Goal: Task Accomplishment & Management: Manage account settings

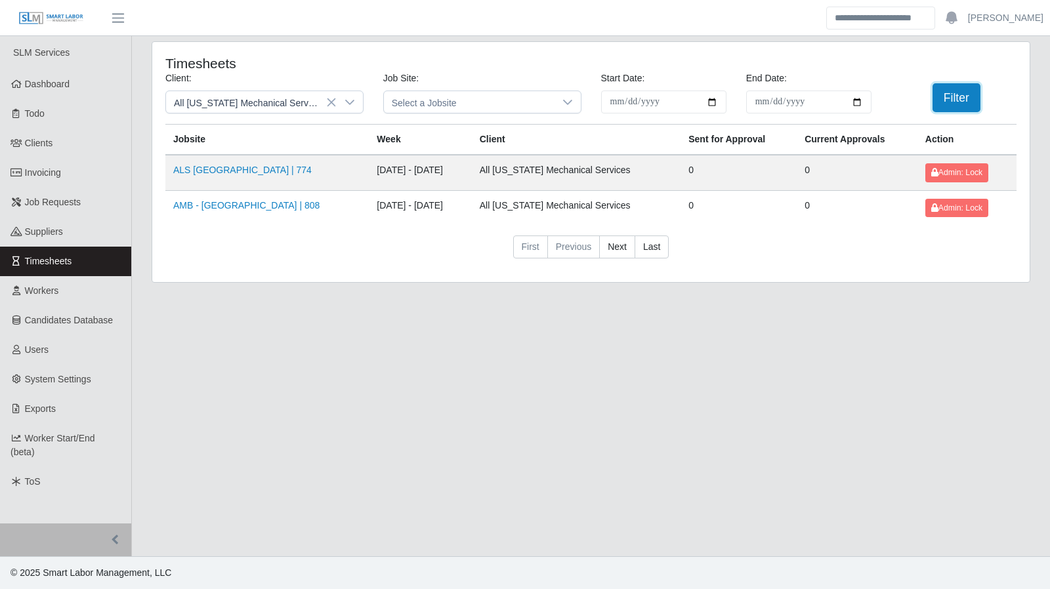
click at [963, 94] on button "Filter" at bounding box center [956, 97] width 48 height 29
click at [350, 106] on icon at bounding box center [349, 102] width 10 height 10
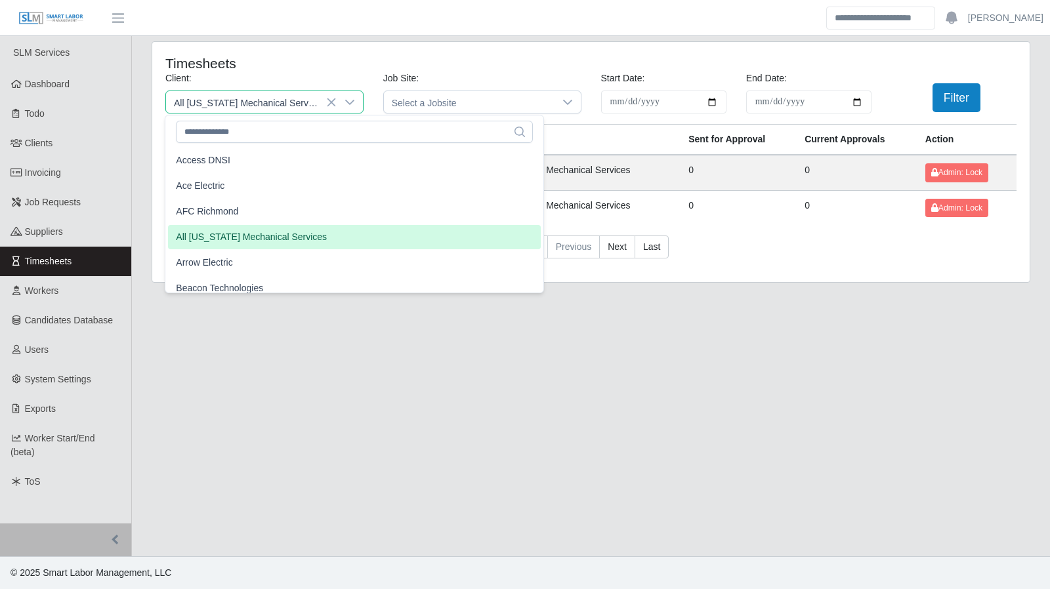
click at [413, 68] on h4 "Timesheets" at bounding box center [336, 63] width 343 height 16
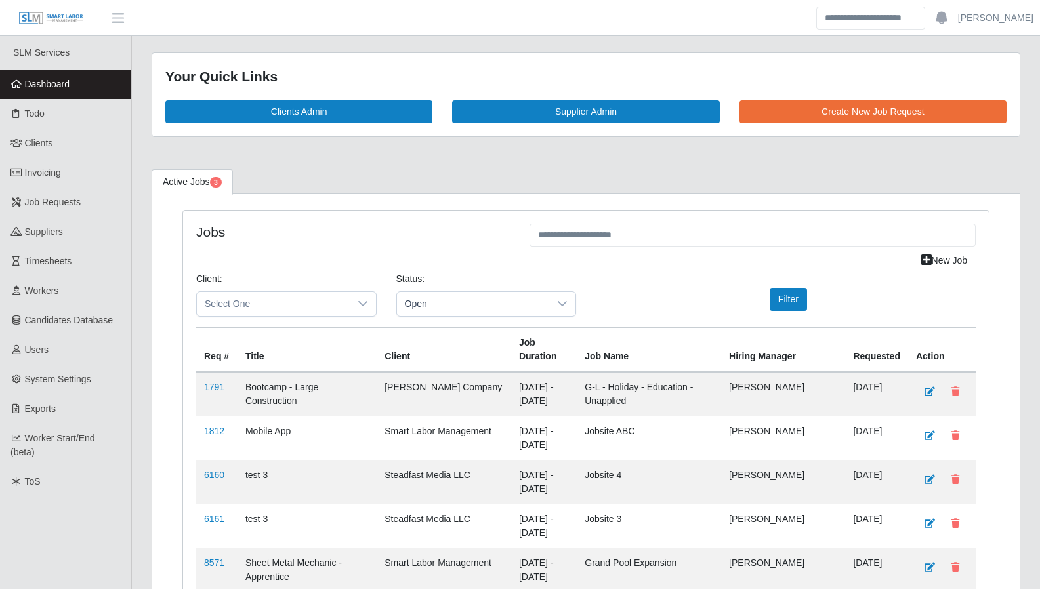
scroll to position [2113, 0]
drag, startPoint x: 445, startPoint y: 302, endPoint x: 448, endPoint y: 312, distance: 10.2
click at [445, 302] on span "Open" at bounding box center [473, 304] width 153 height 24
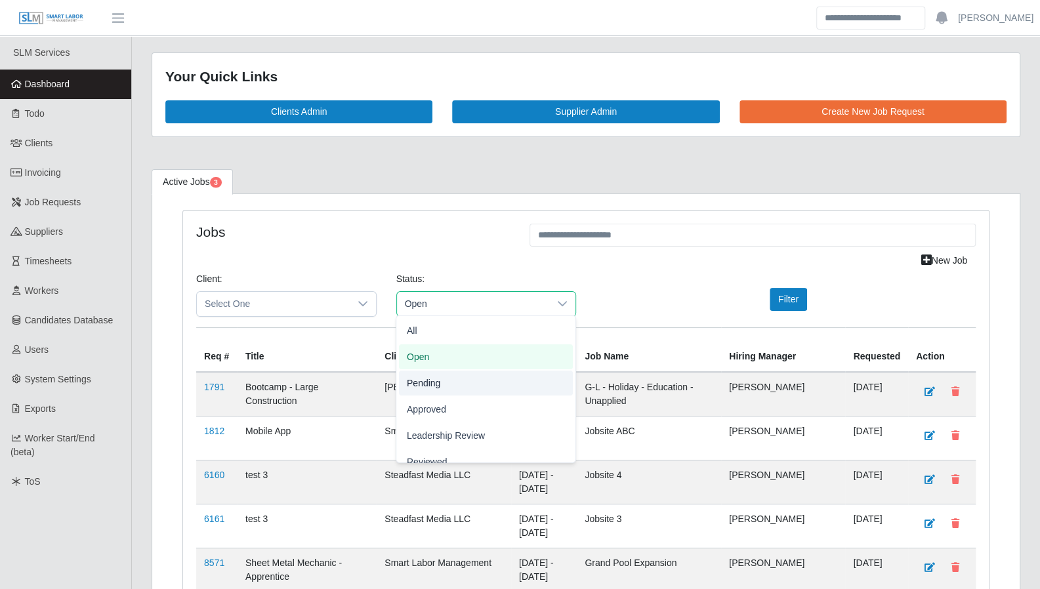
click at [437, 376] on span "Pending" at bounding box center [423, 383] width 33 height 14
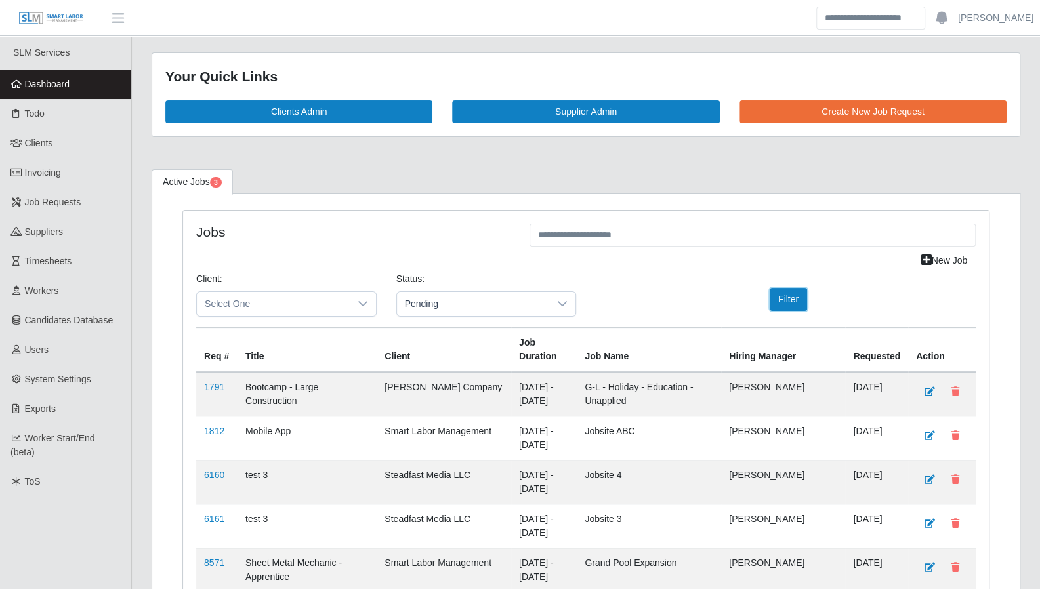
click at [770, 299] on button "Filter" at bounding box center [788, 299] width 37 height 23
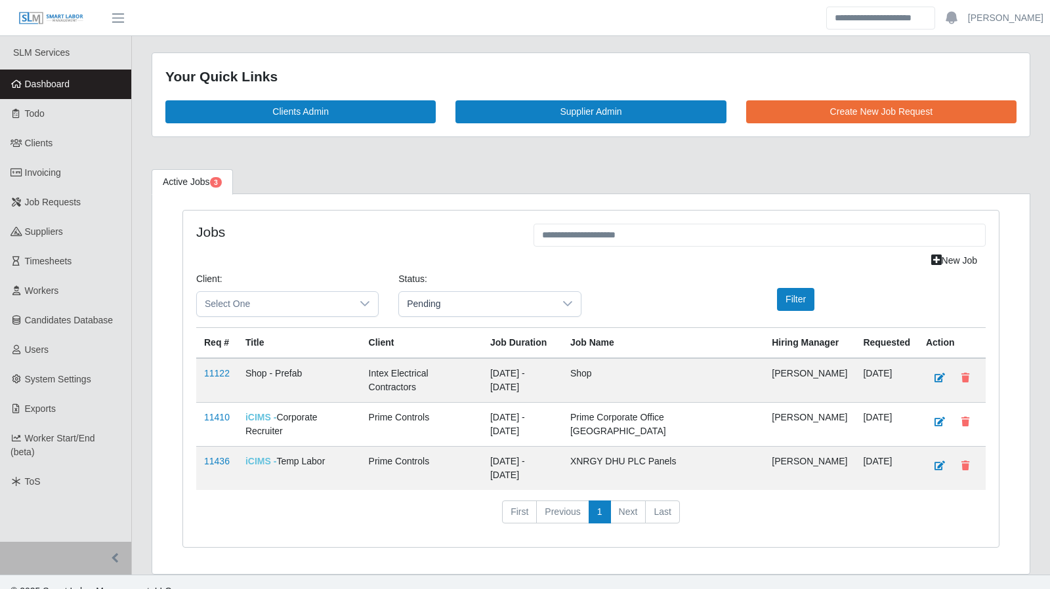
click at [445, 311] on span "Pending" at bounding box center [476, 304] width 155 height 24
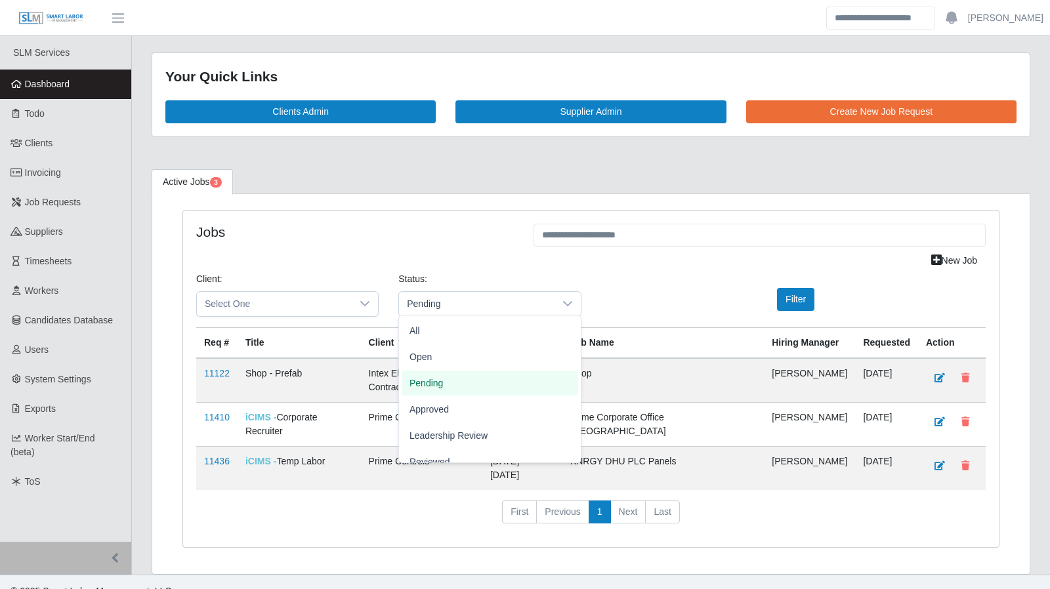
click at [663, 277] on div "Client: Select One Status: Pending Filter" at bounding box center [590, 299] width 809 height 55
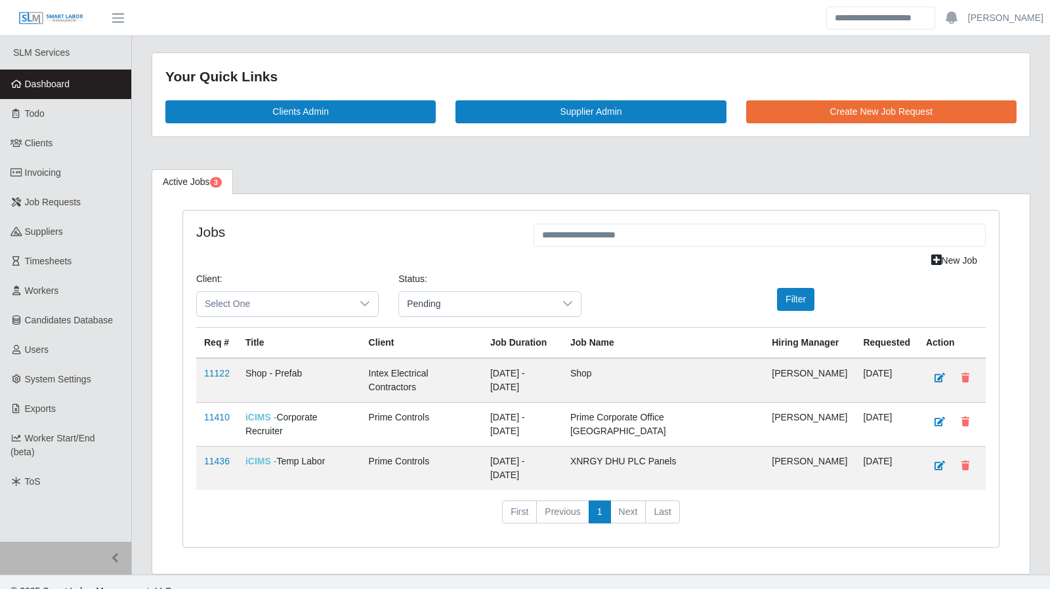
click at [40, 120] on link "Todo" at bounding box center [65, 114] width 131 height 30
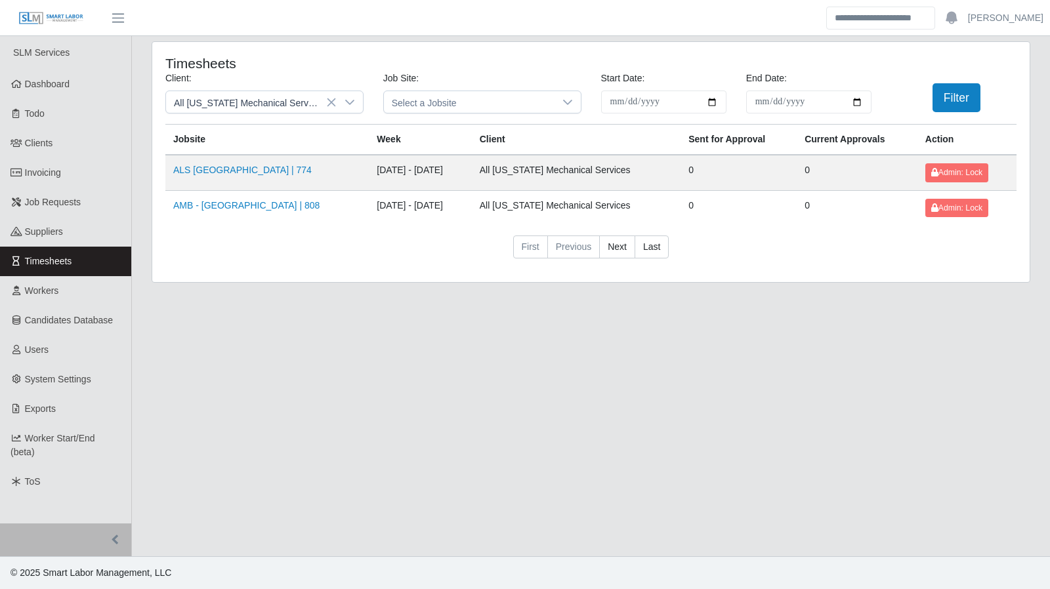
click at [352, 98] on icon at bounding box center [349, 102] width 10 height 10
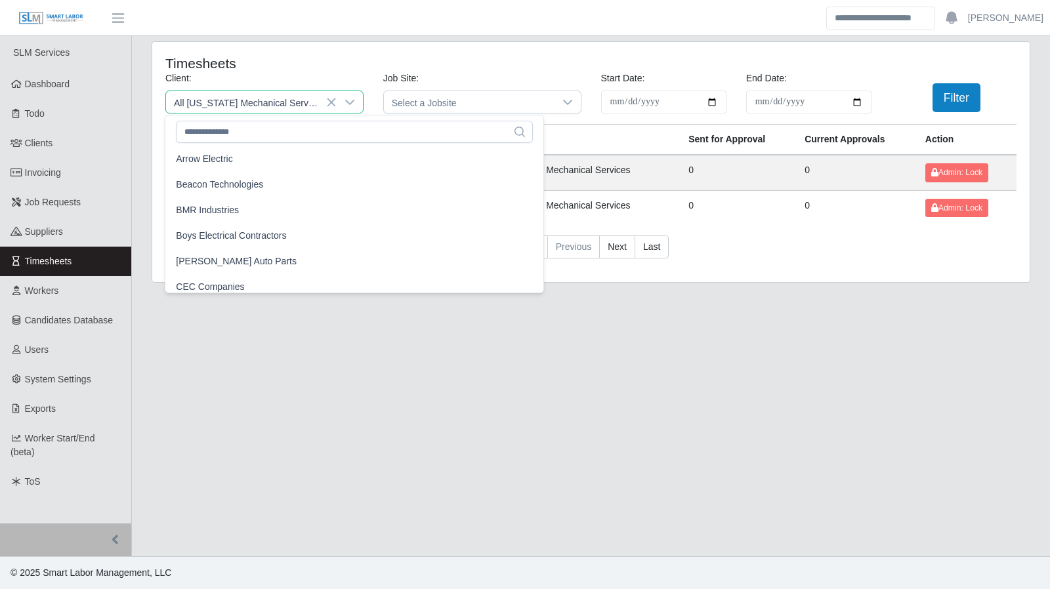
scroll to position [105, 0]
click at [238, 218] on li "BMR Industries" at bounding box center [354, 209] width 373 height 24
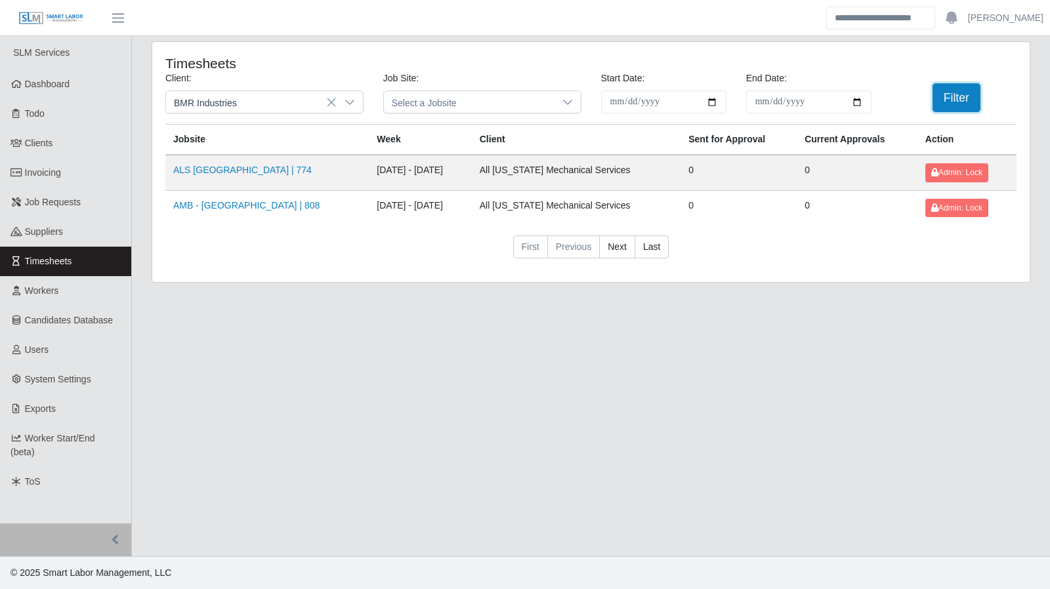
click at [947, 104] on button "Filter" at bounding box center [956, 97] width 48 height 29
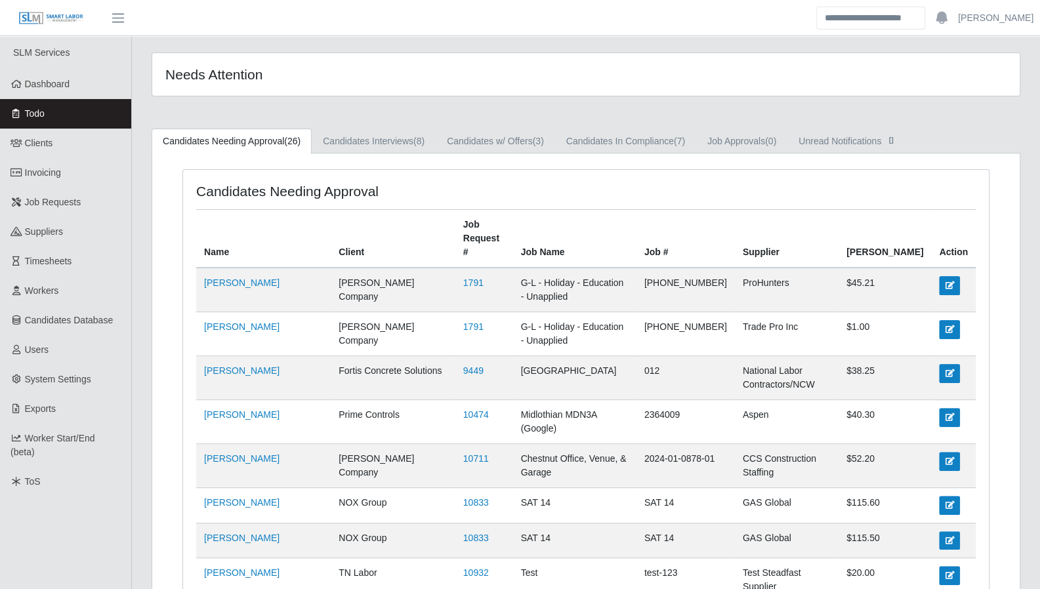
click at [50, 114] on link "Todo" at bounding box center [65, 114] width 131 height 30
drag, startPoint x: 18, startPoint y: 90, endPoint x: 318, endPoint y: 303, distance: 367.9
click at [18, 90] on link "Dashboard" at bounding box center [65, 85] width 131 height 30
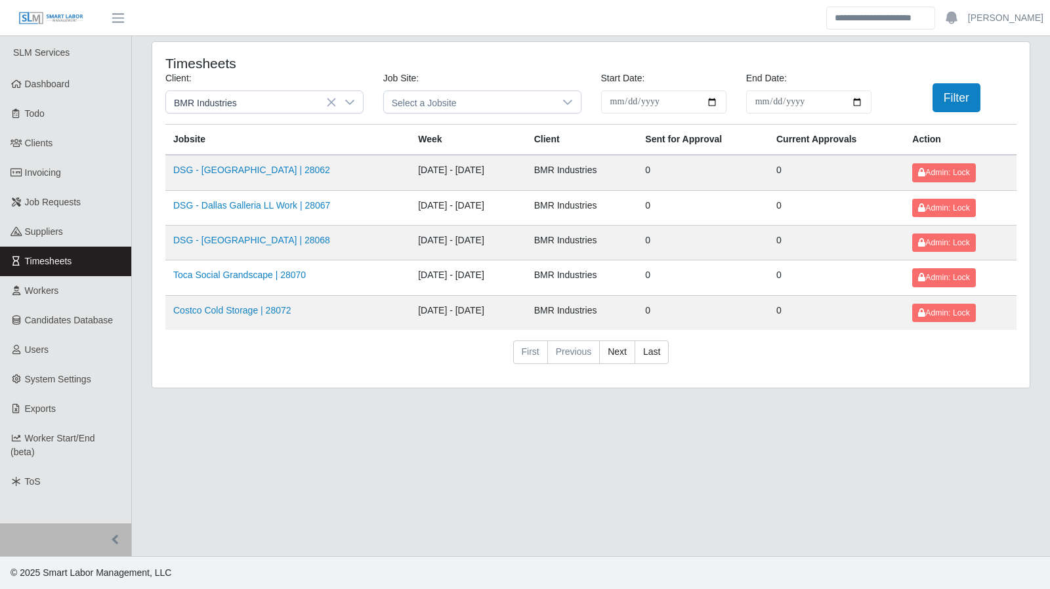
click at [354, 105] on div at bounding box center [350, 102] width 26 height 22
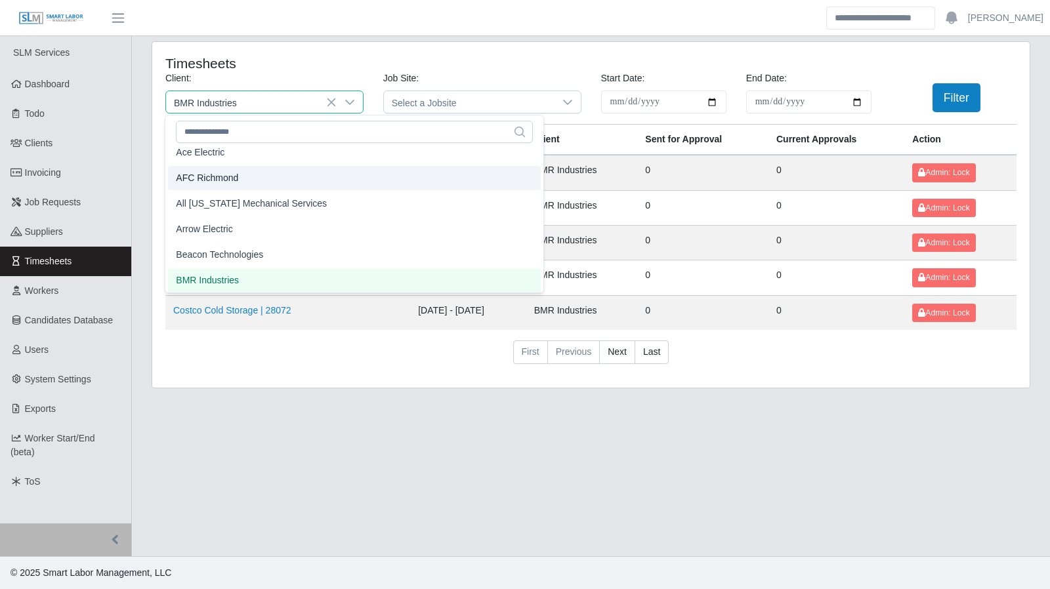
scroll to position [28, 0]
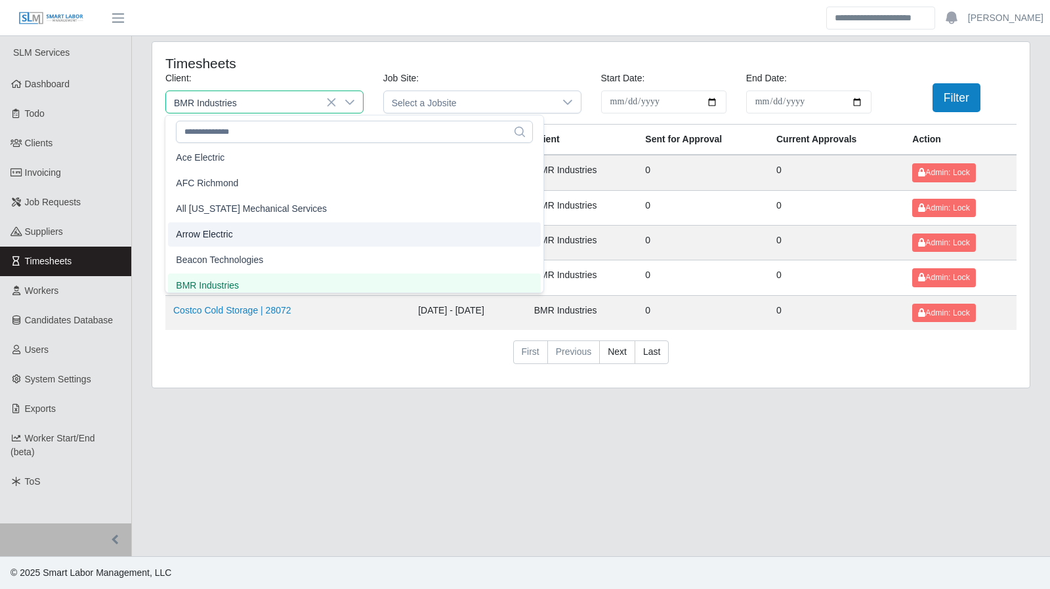
click at [273, 226] on li "Arrow Electric" at bounding box center [354, 234] width 373 height 24
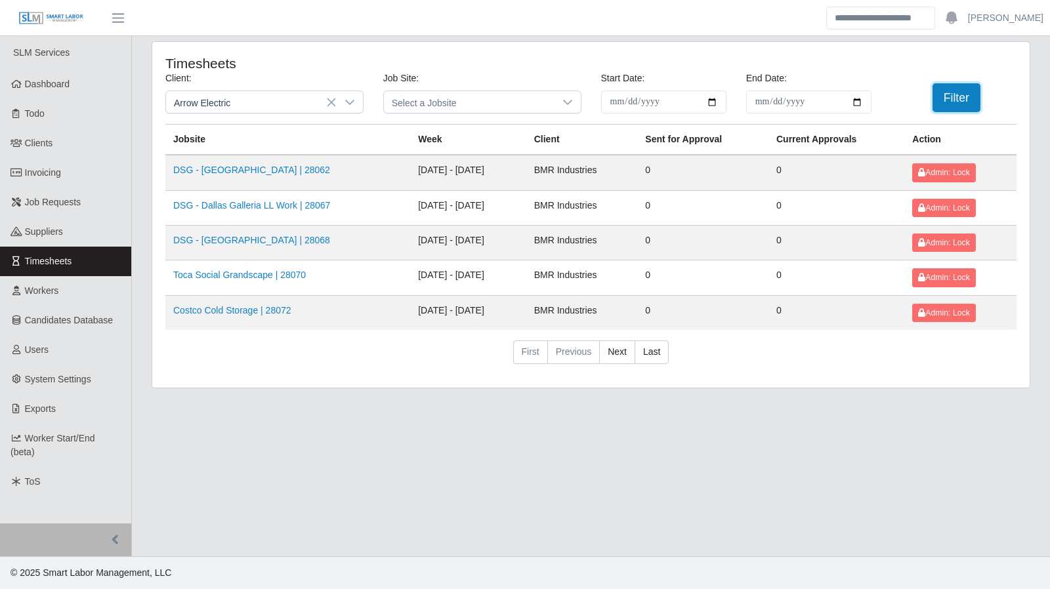
click at [956, 107] on button "Filter" at bounding box center [956, 97] width 48 height 29
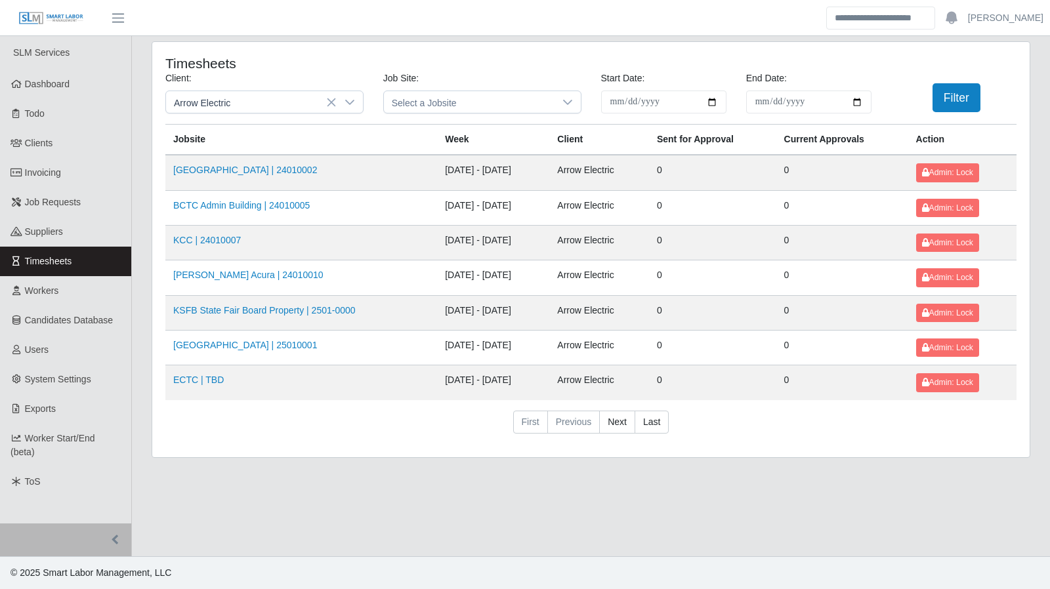
click at [353, 94] on div at bounding box center [350, 102] width 26 height 22
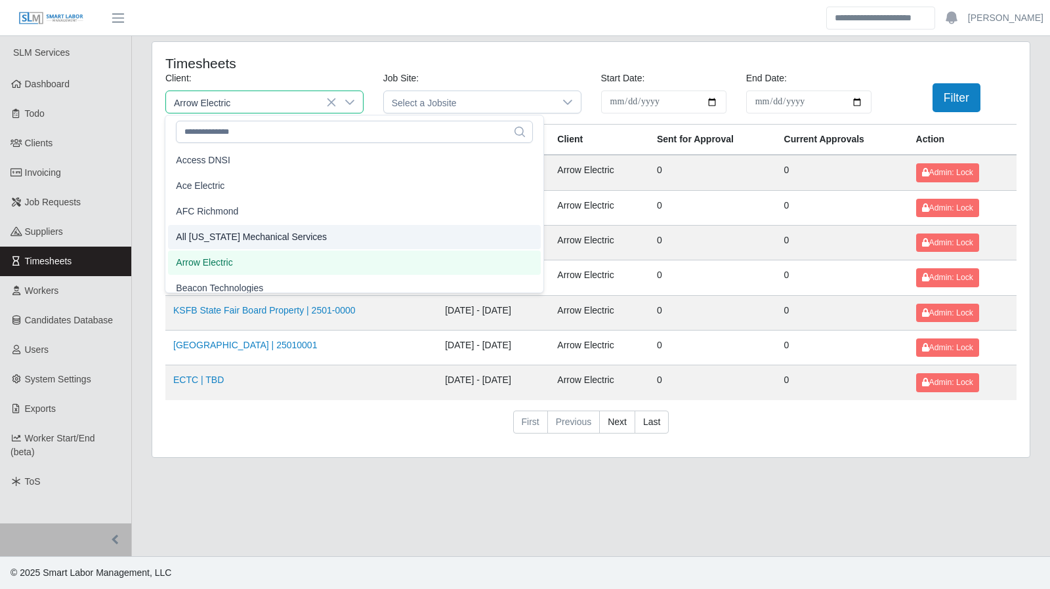
scroll to position [4, 0]
click at [264, 229] on span "All [US_STATE] Mechanical Services" at bounding box center [251, 233] width 151 height 14
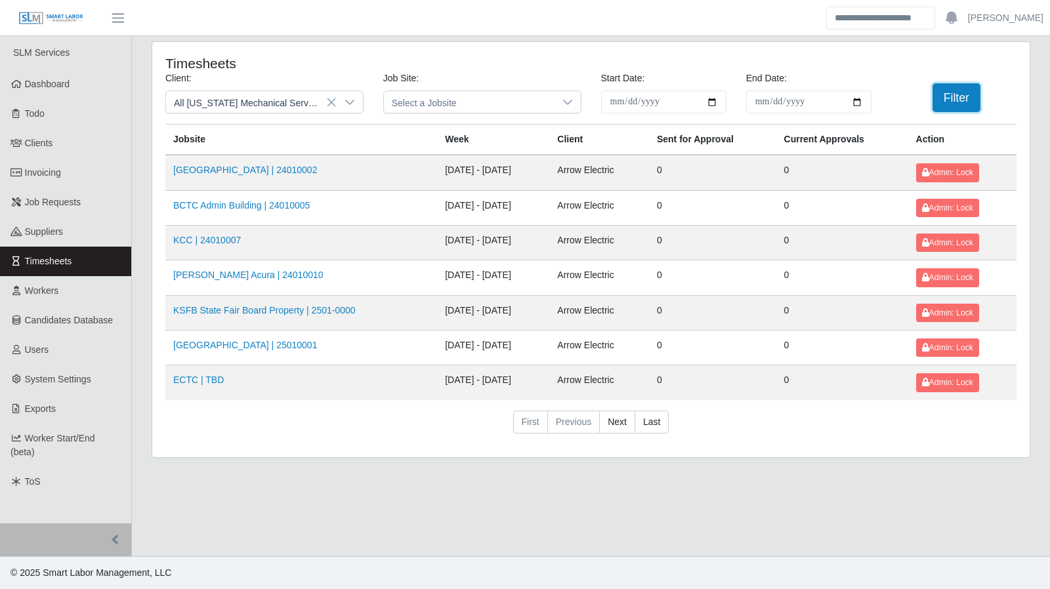
click at [955, 104] on button "Filter" at bounding box center [956, 97] width 48 height 29
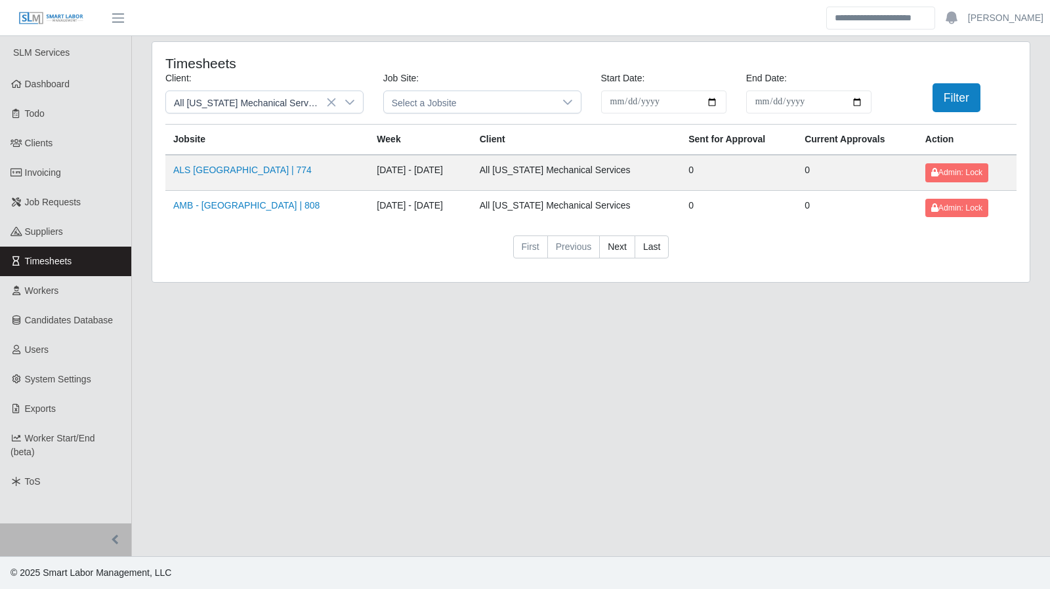
click at [357, 100] on div at bounding box center [350, 102] width 26 height 22
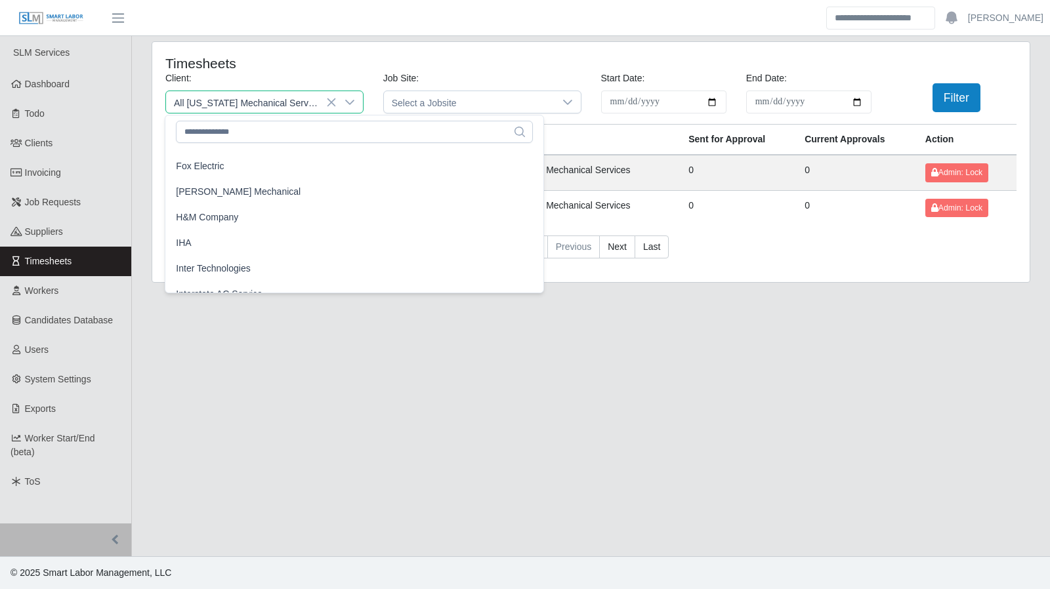
scroll to position [660, 0]
click at [278, 201] on li "[PERSON_NAME] Mechanical" at bounding box center [354, 191] width 373 height 24
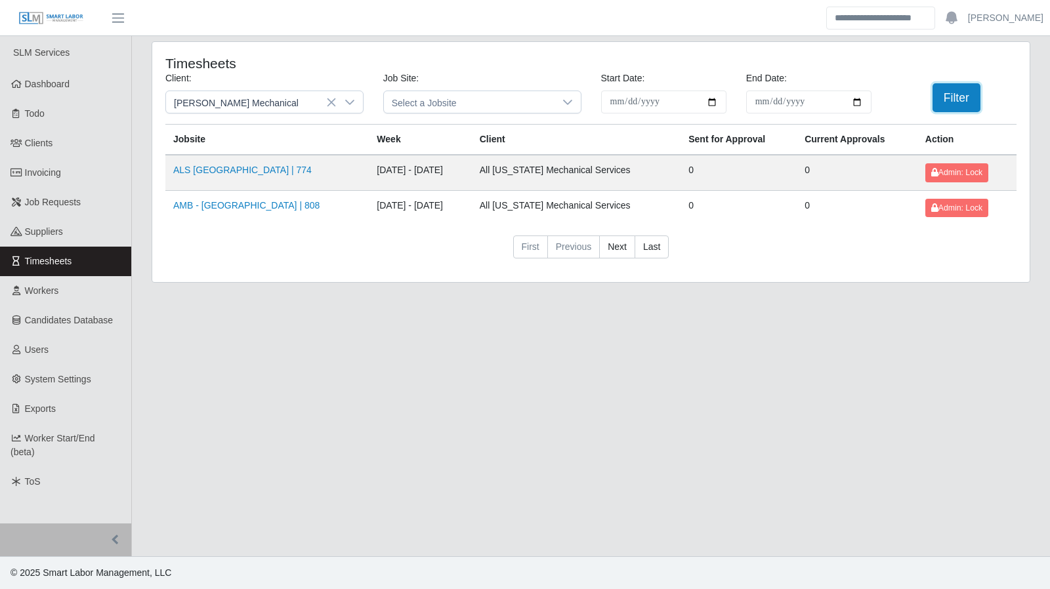
click at [961, 93] on button "Filter" at bounding box center [956, 97] width 48 height 29
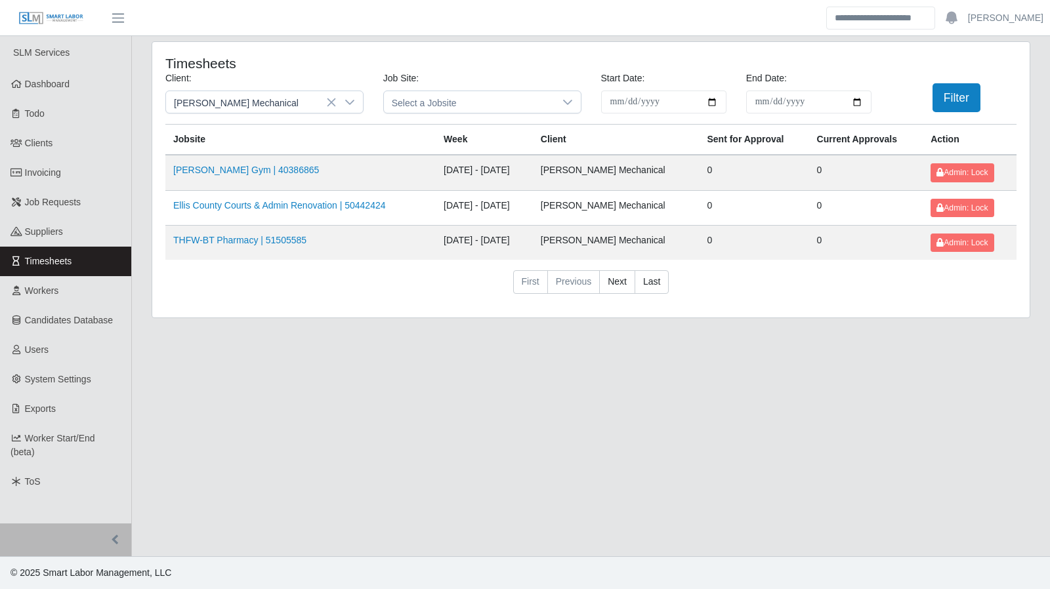
click at [353, 100] on icon at bounding box center [349, 102] width 10 height 10
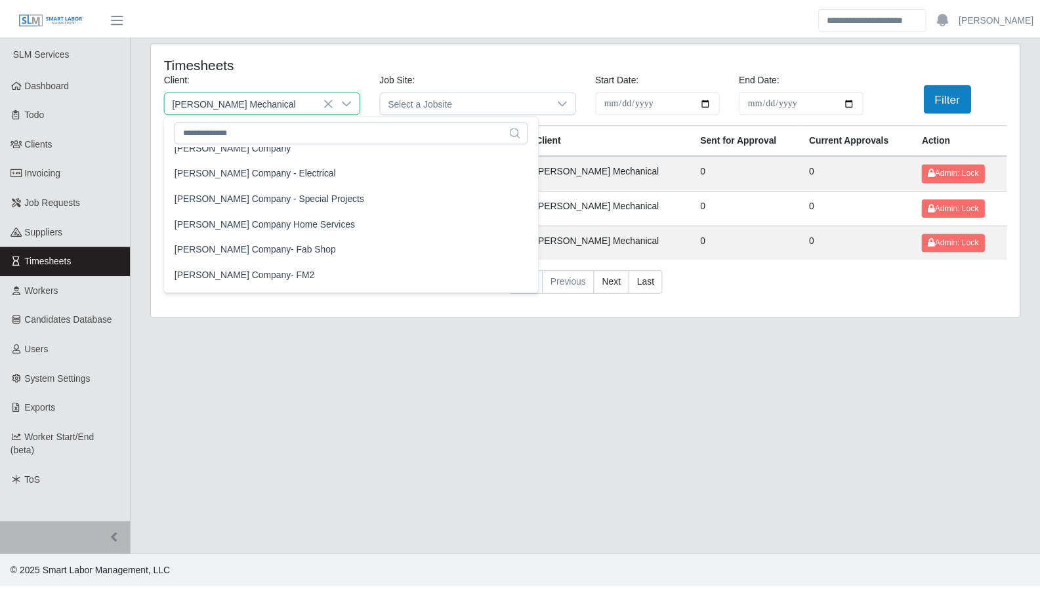
scroll to position [884, 0]
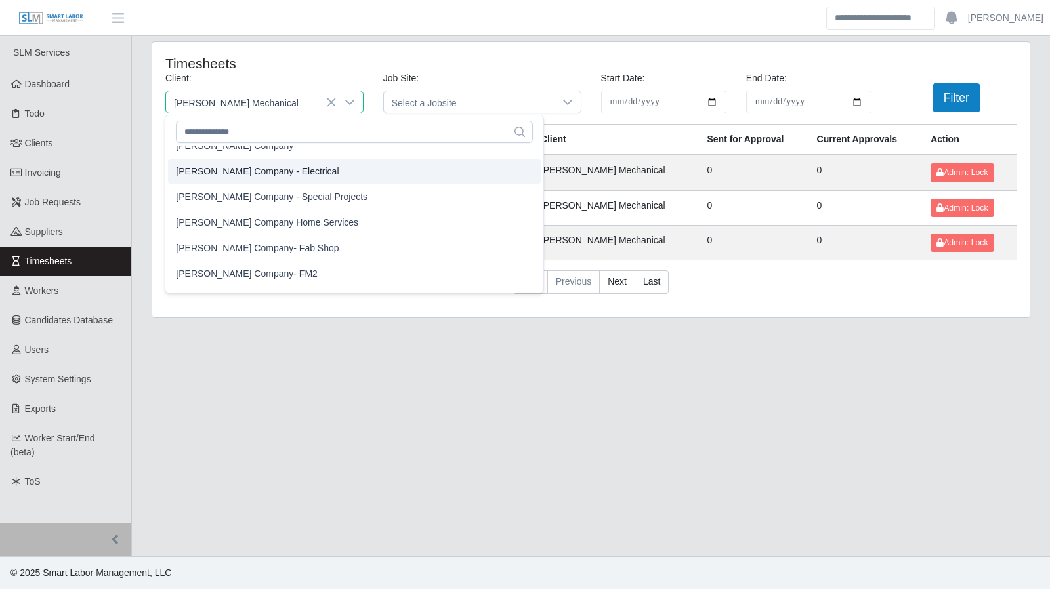
click at [265, 171] on span "Lee Company - Electrical" at bounding box center [257, 172] width 163 height 14
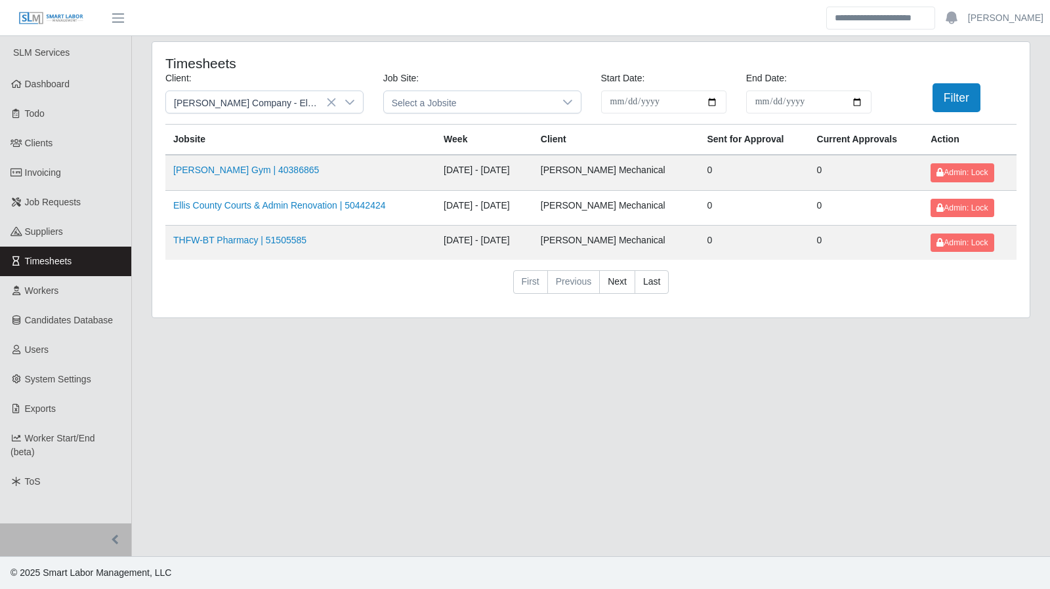
click at [981, 91] on div "Filter" at bounding box center [953, 97] width 145 height 29
click at [951, 91] on button "Filter" at bounding box center [956, 97] width 48 height 29
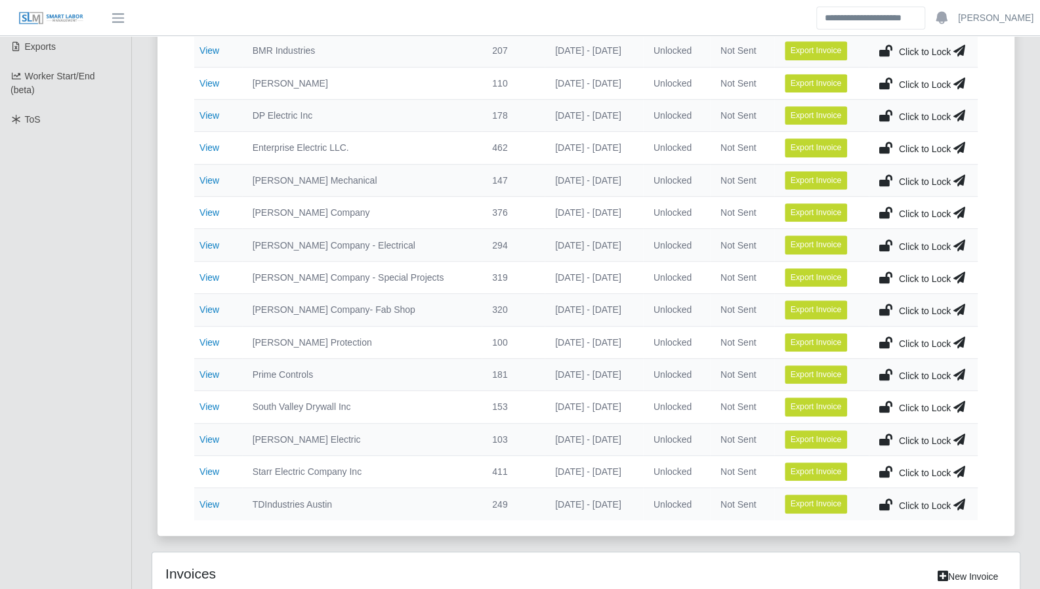
scroll to position [367, 0]
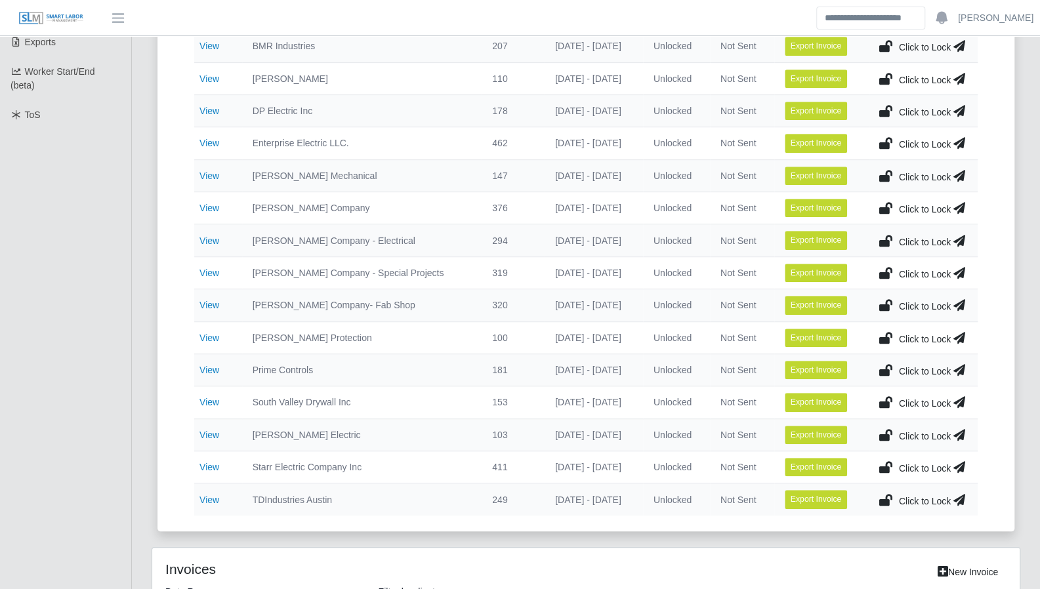
click at [213, 464] on link "View" at bounding box center [209, 467] width 20 height 10
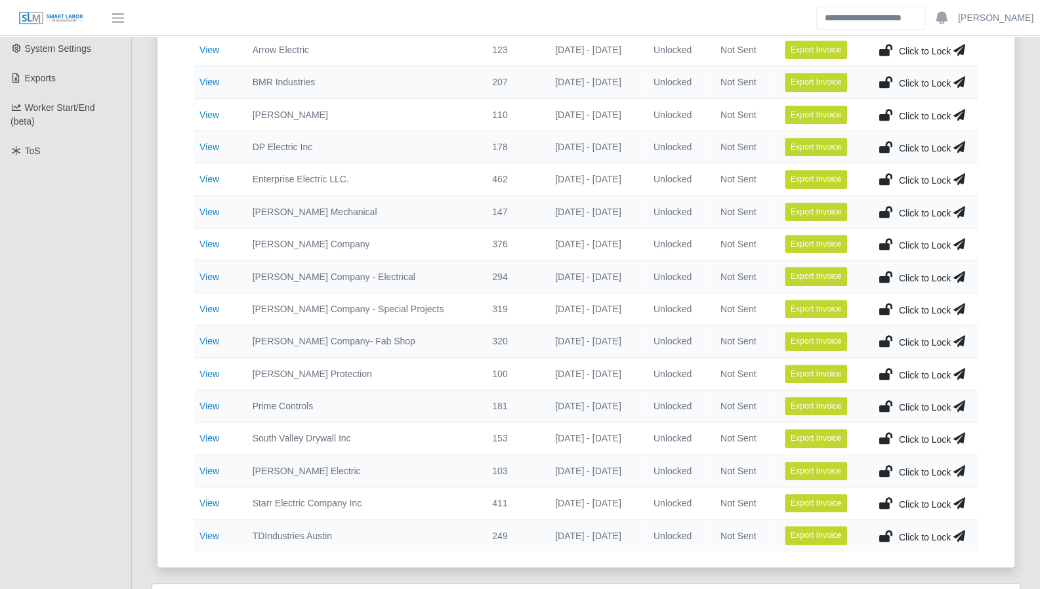
scroll to position [333, 0]
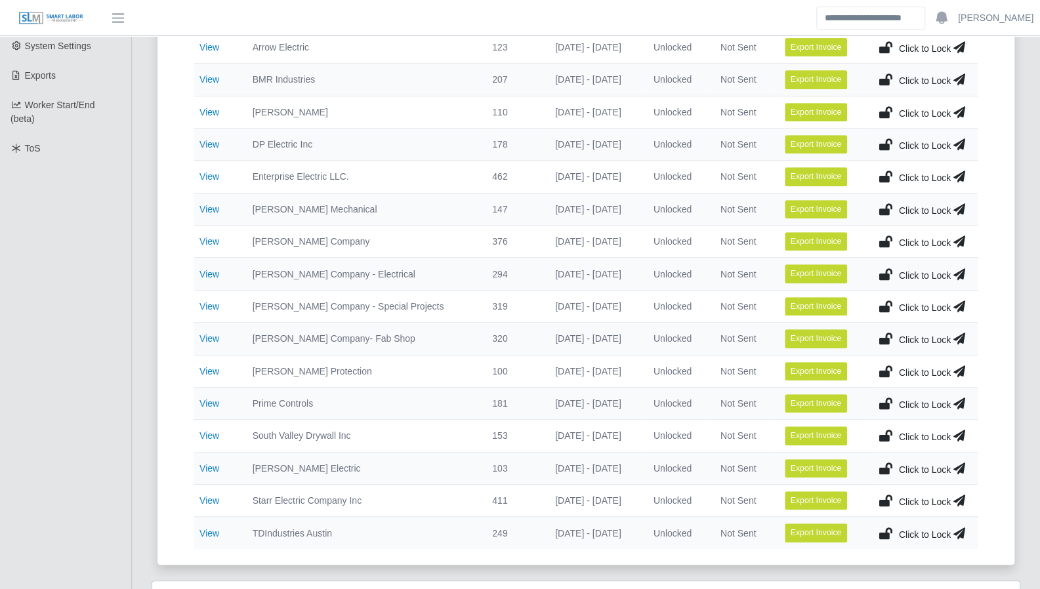
click at [207, 271] on link "View" at bounding box center [209, 274] width 20 height 10
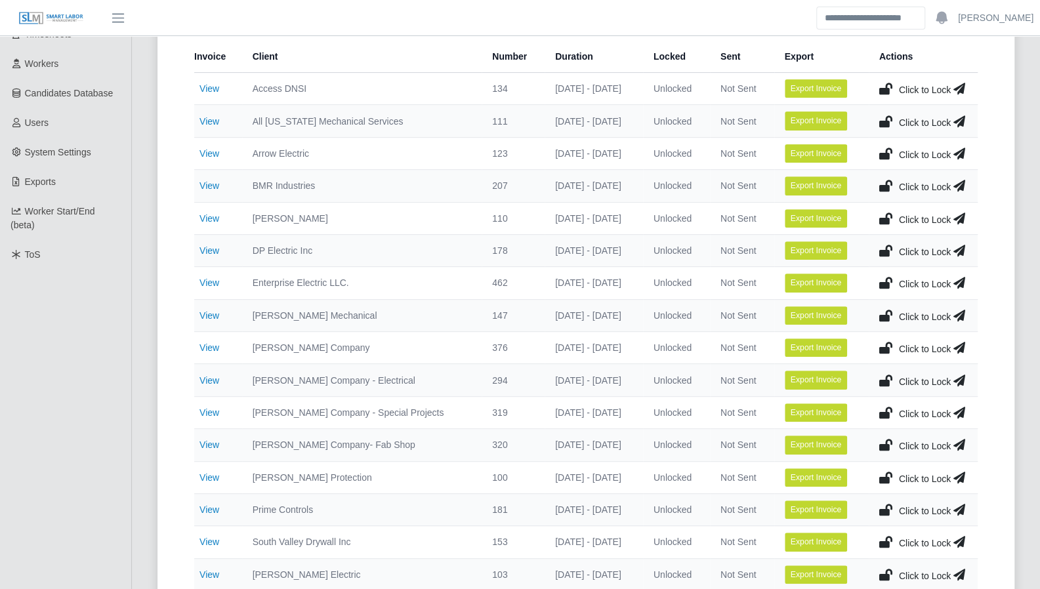
scroll to position [230, 0]
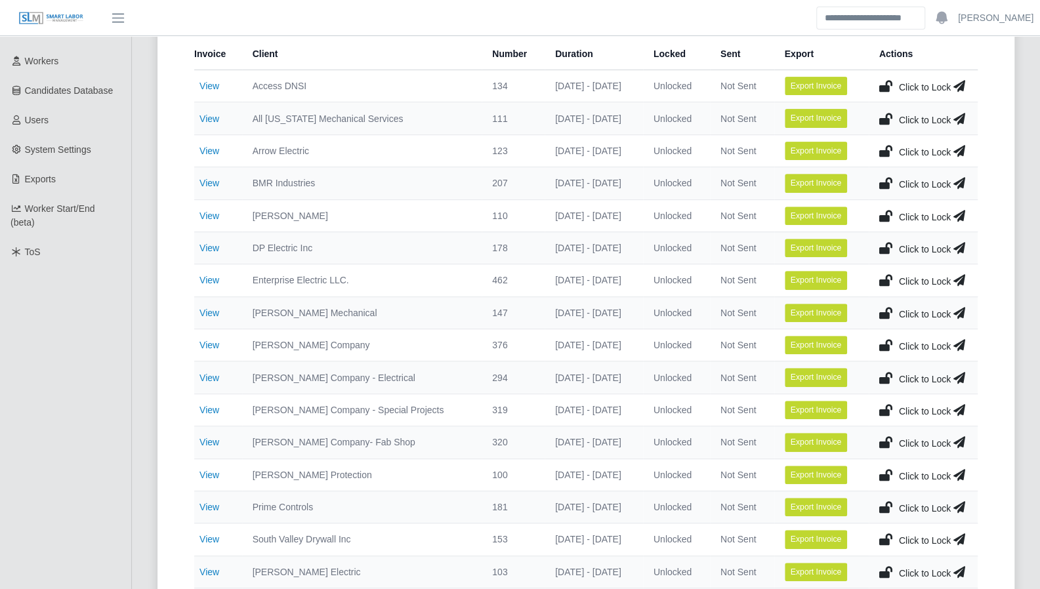
click at [213, 407] on link "View" at bounding box center [209, 410] width 20 height 10
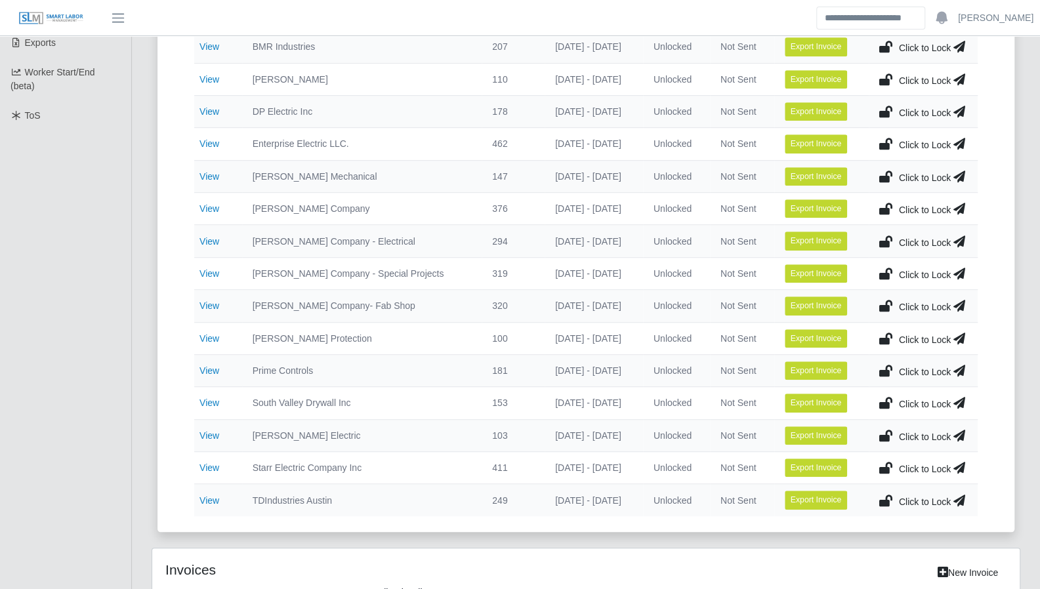
scroll to position [383, 0]
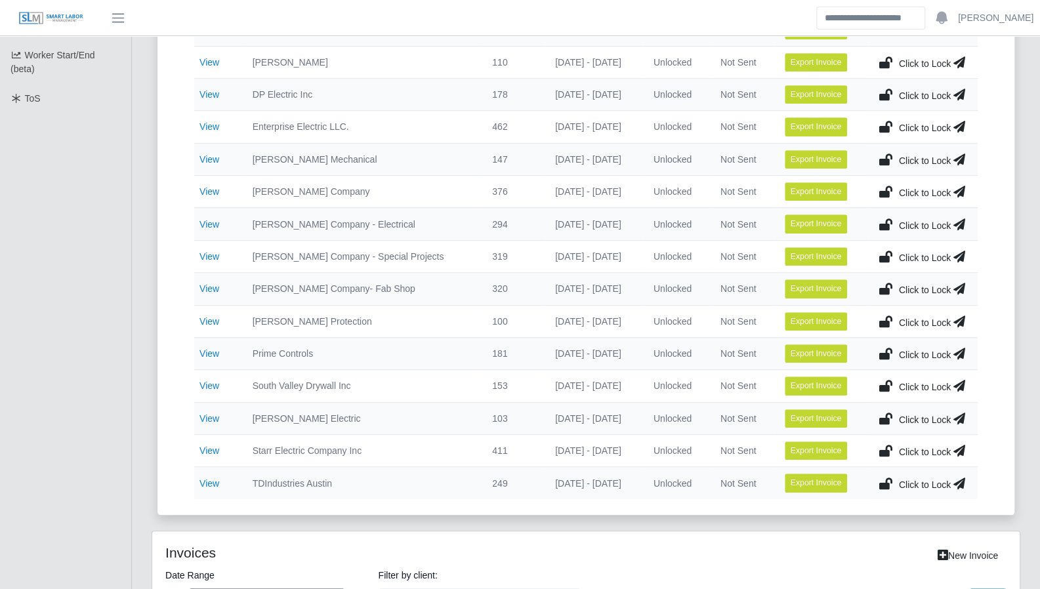
click at [217, 414] on link "View" at bounding box center [209, 418] width 20 height 10
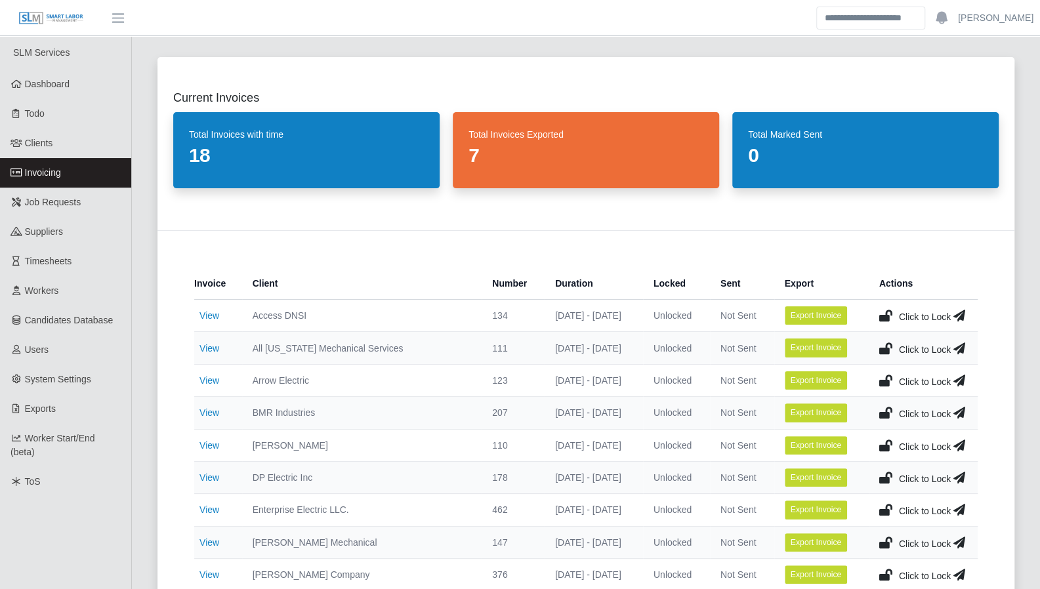
click at [213, 443] on link "View" at bounding box center [209, 445] width 20 height 10
click at [213, 317] on link "View" at bounding box center [209, 315] width 20 height 10
click at [213, 347] on link "View" at bounding box center [209, 348] width 20 height 10
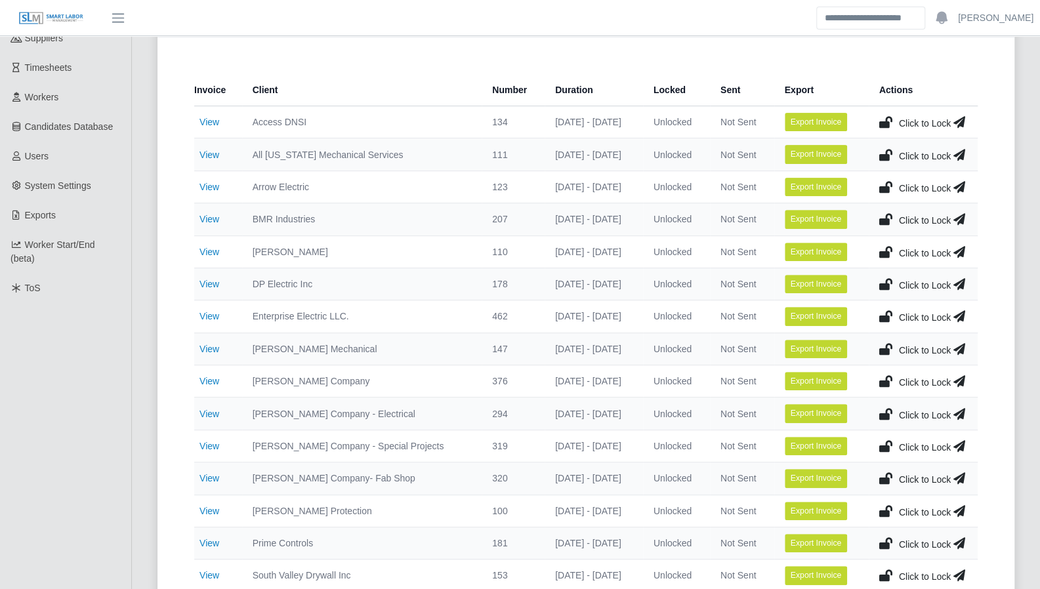
scroll to position [227, 0]
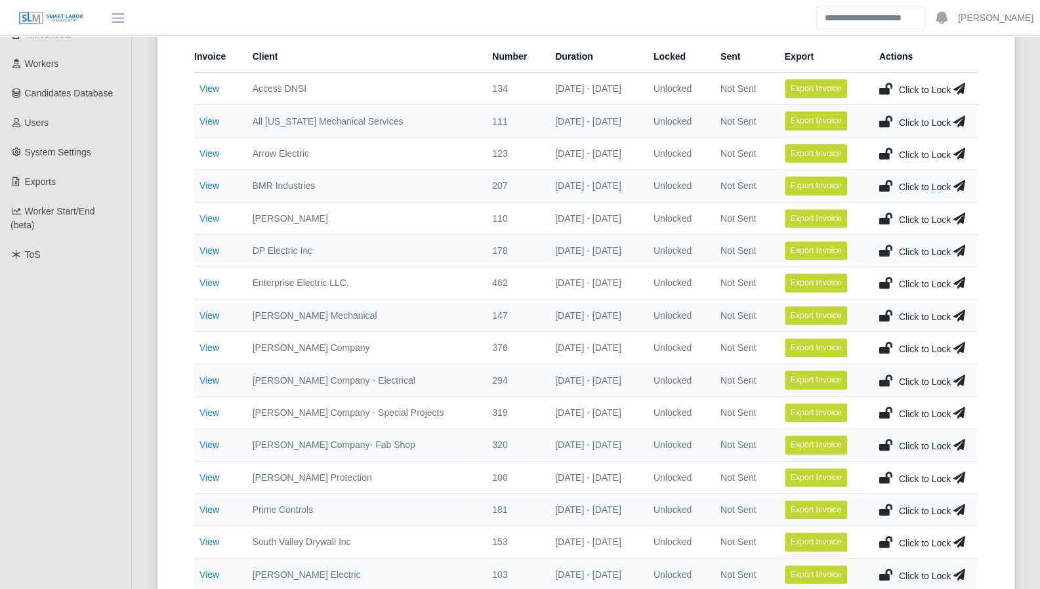
click at [211, 281] on link "View" at bounding box center [209, 283] width 20 height 10
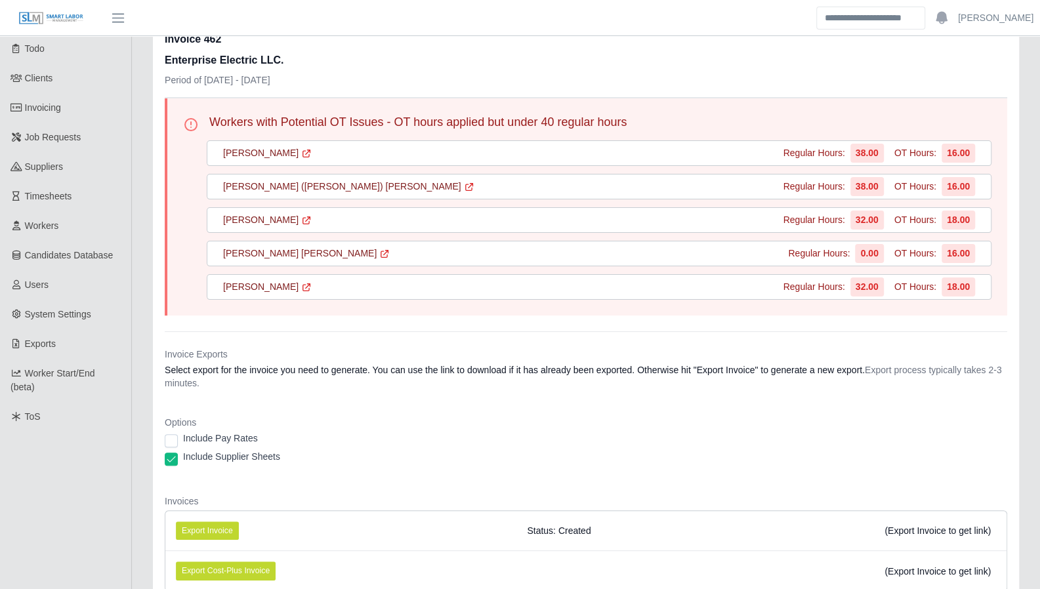
scroll to position [55, 0]
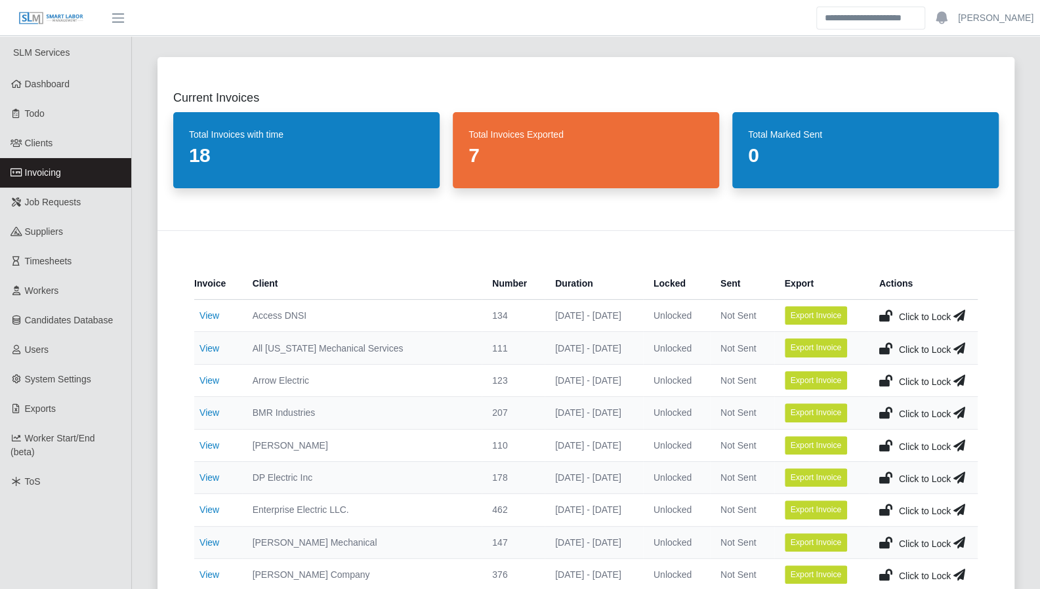
click at [54, 365] on link "System Settings" at bounding box center [65, 380] width 131 height 30
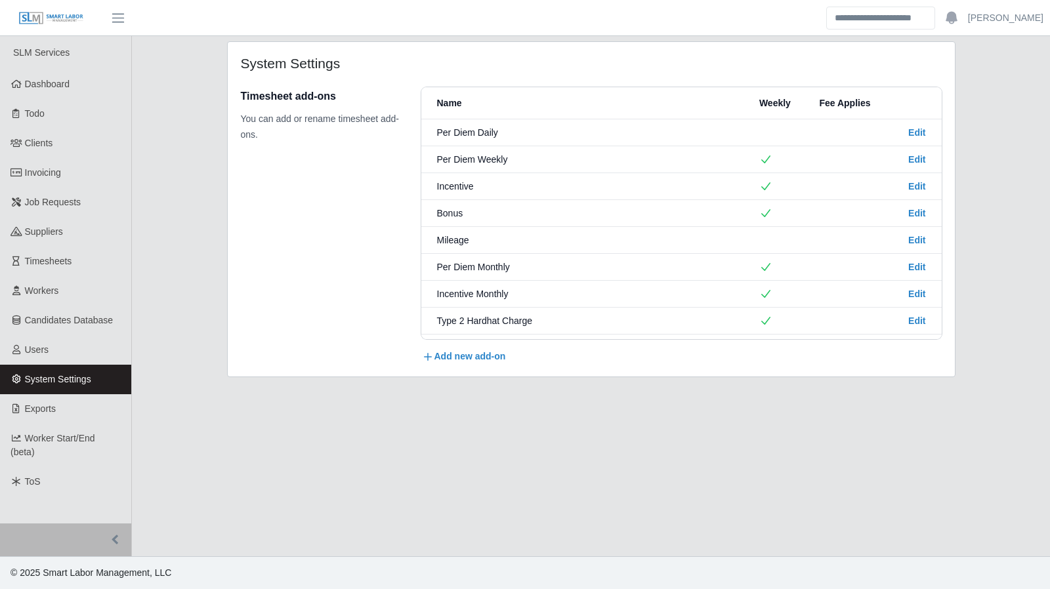
click at [41, 352] on span "Users" at bounding box center [37, 349] width 24 height 10
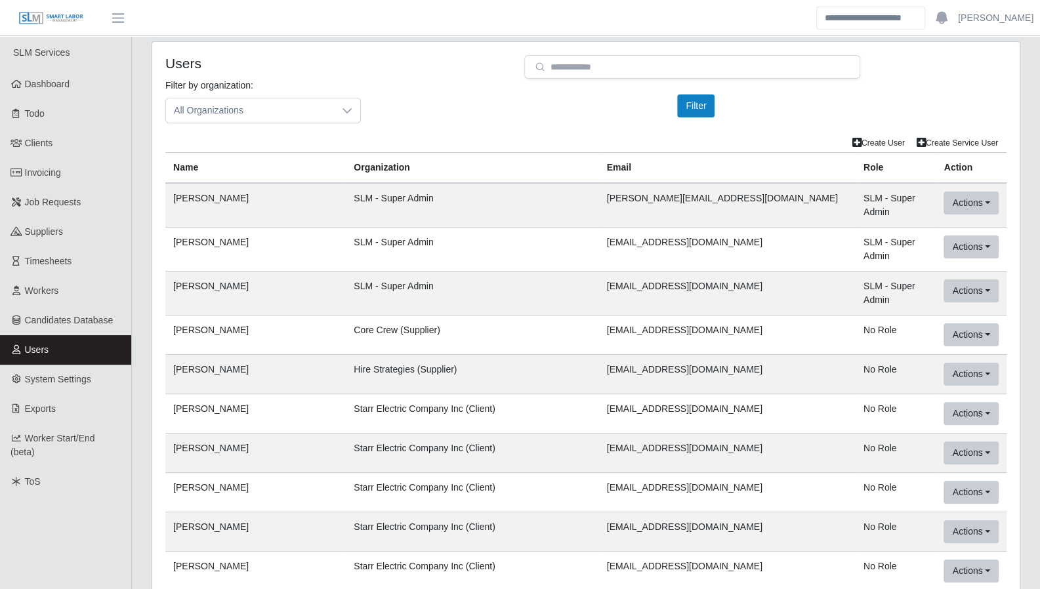
click at [349, 109] on icon at bounding box center [346, 110] width 9 height 5
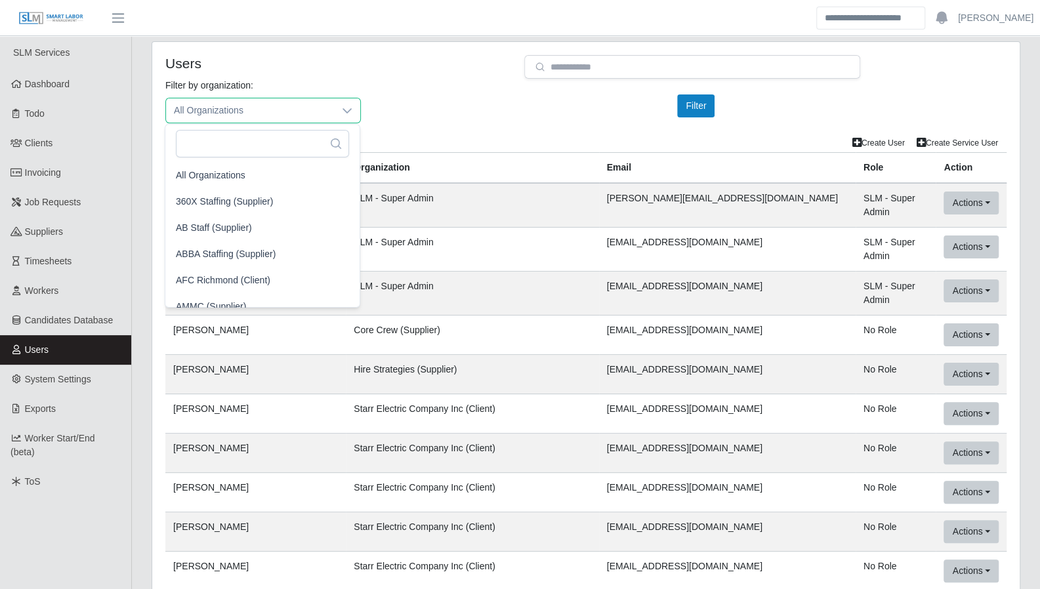
click at [454, 124] on div "Filter by organization: All Organizations Please provide a valid organization. …" at bounding box center [585, 106] width 861 height 55
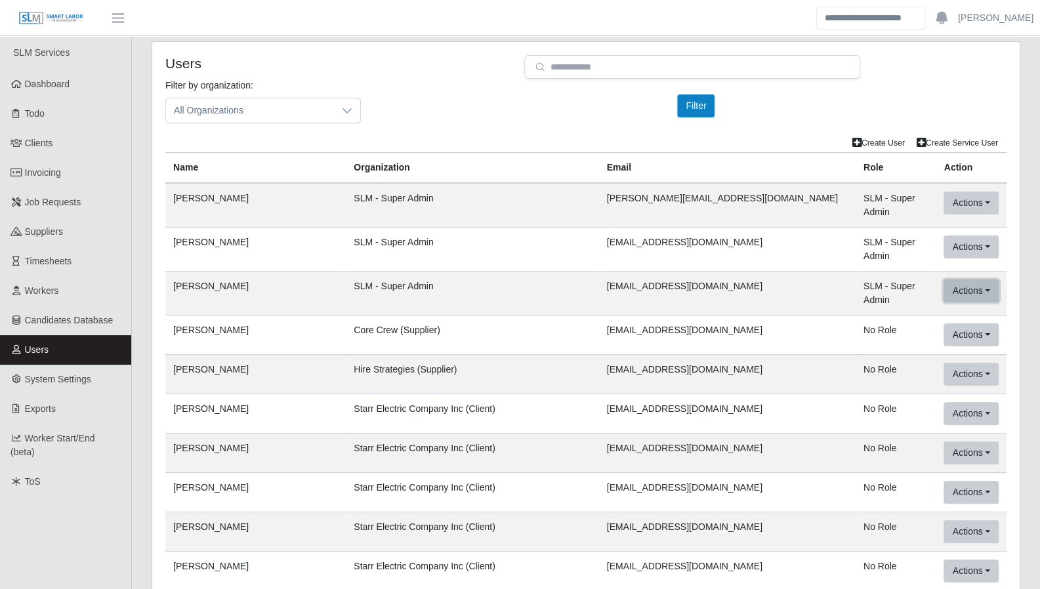
click at [984, 279] on button "Actions" at bounding box center [970, 290] width 54 height 23
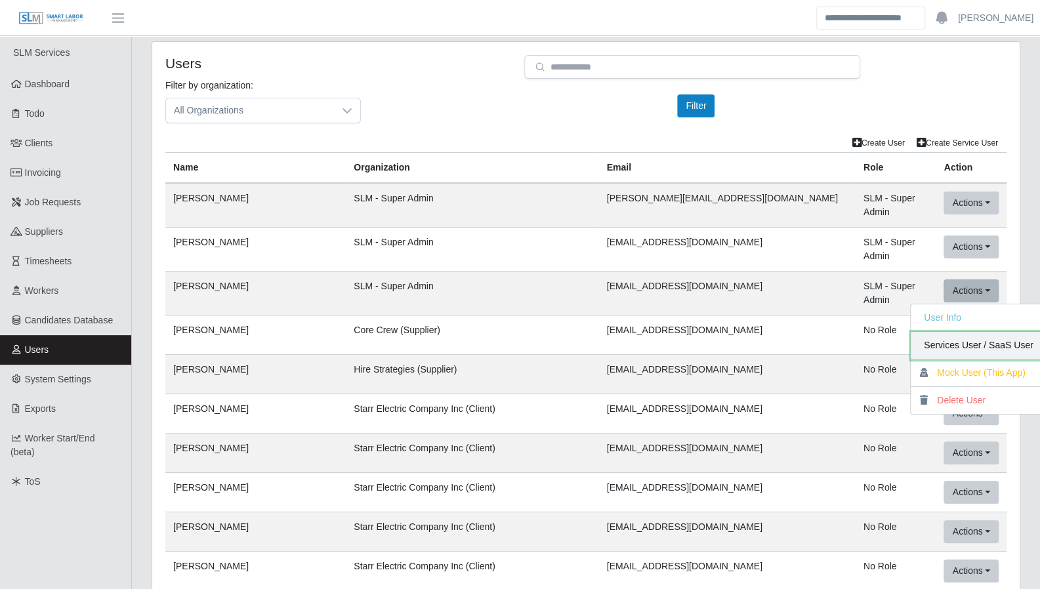
click at [953, 333] on link "Services User / SaaS User" at bounding box center [979, 346] width 136 height 28
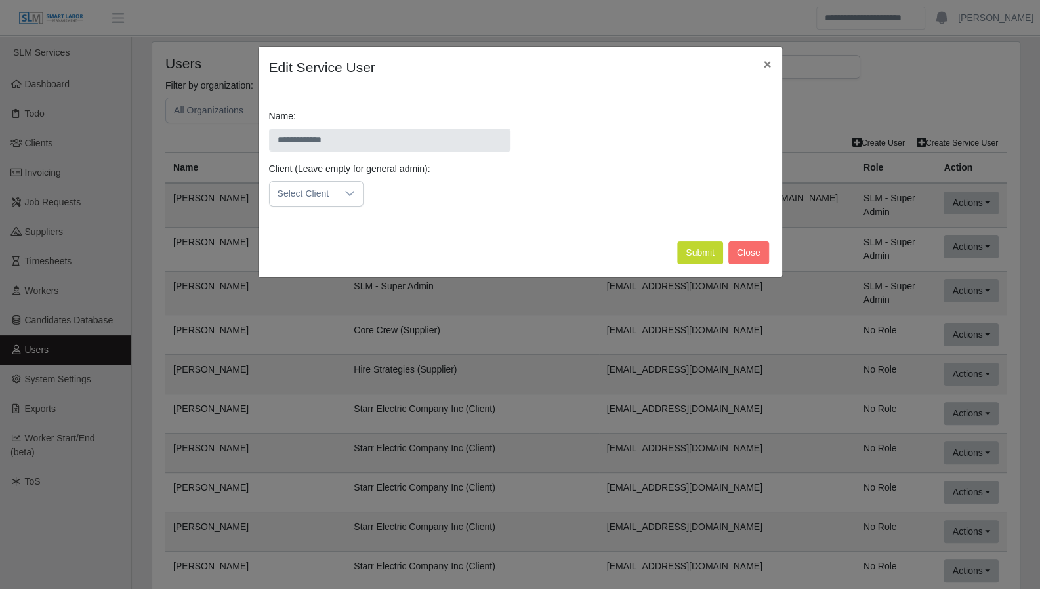
click at [344, 193] on icon at bounding box center [349, 193] width 10 height 10
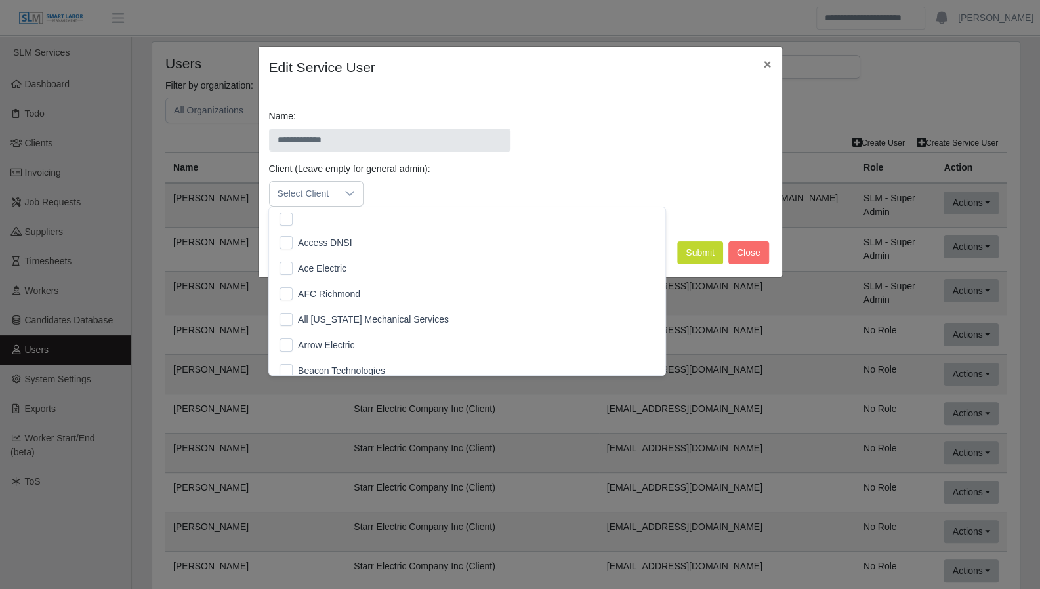
scroll to position [13, 8]
click at [763, 66] on span "×" at bounding box center [767, 63] width 8 height 15
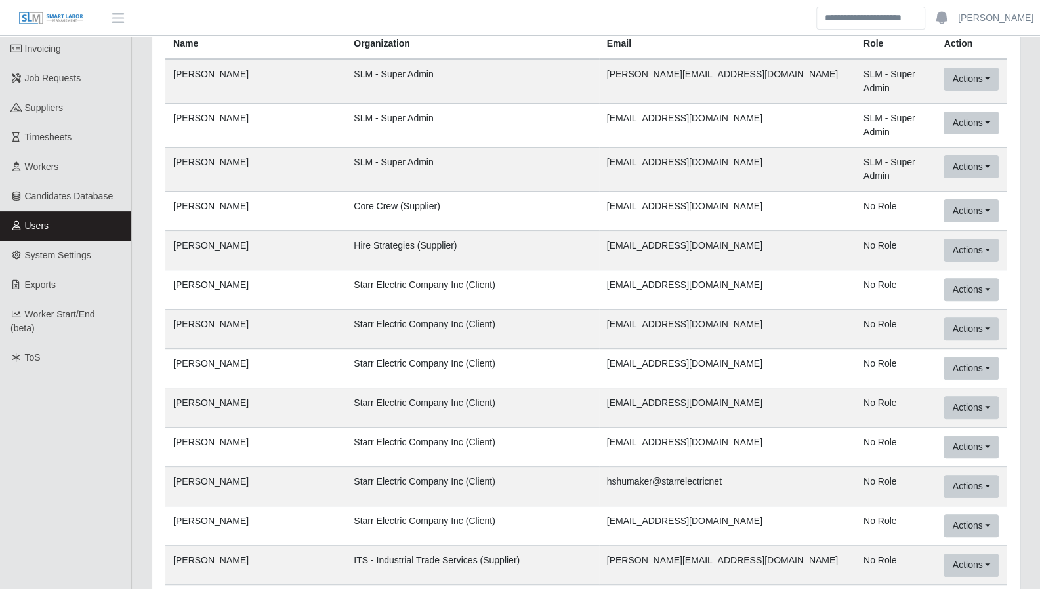
scroll to position [165, 0]
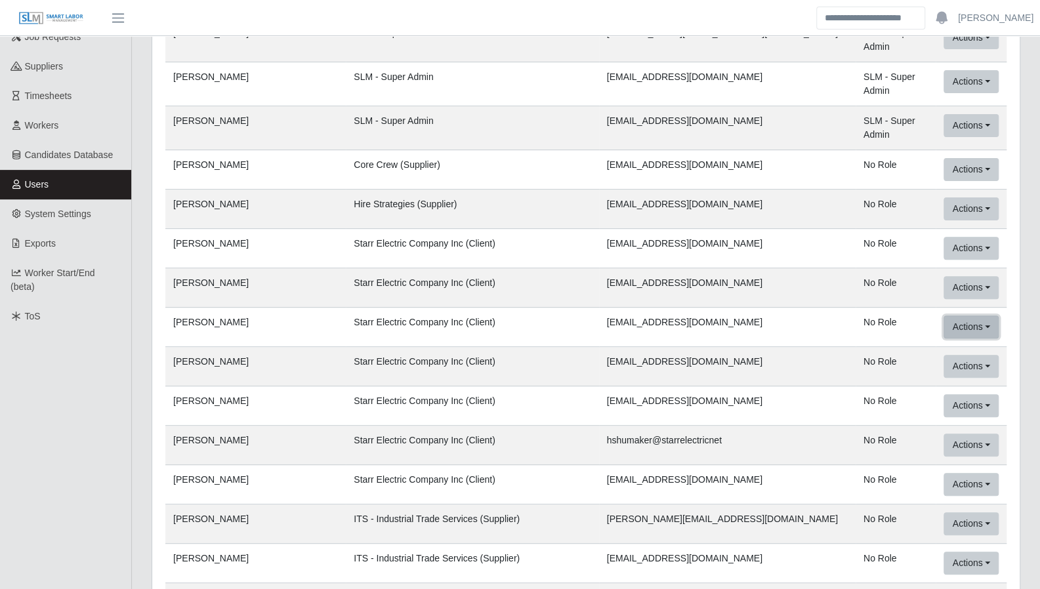
click at [981, 316] on button "Actions" at bounding box center [970, 327] width 54 height 23
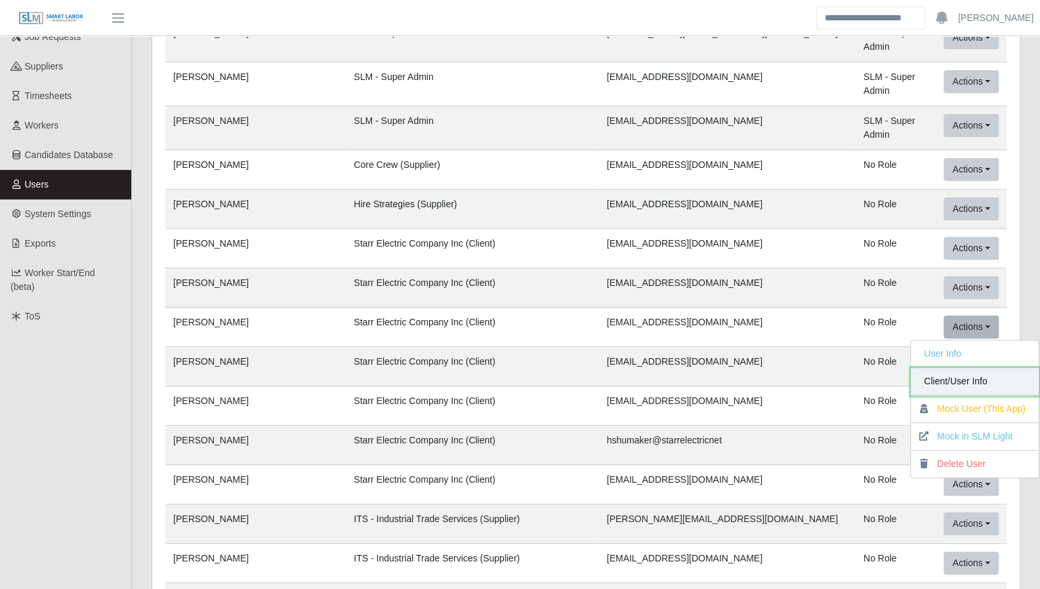
click at [962, 368] on link "Client/User Info" at bounding box center [975, 382] width 128 height 28
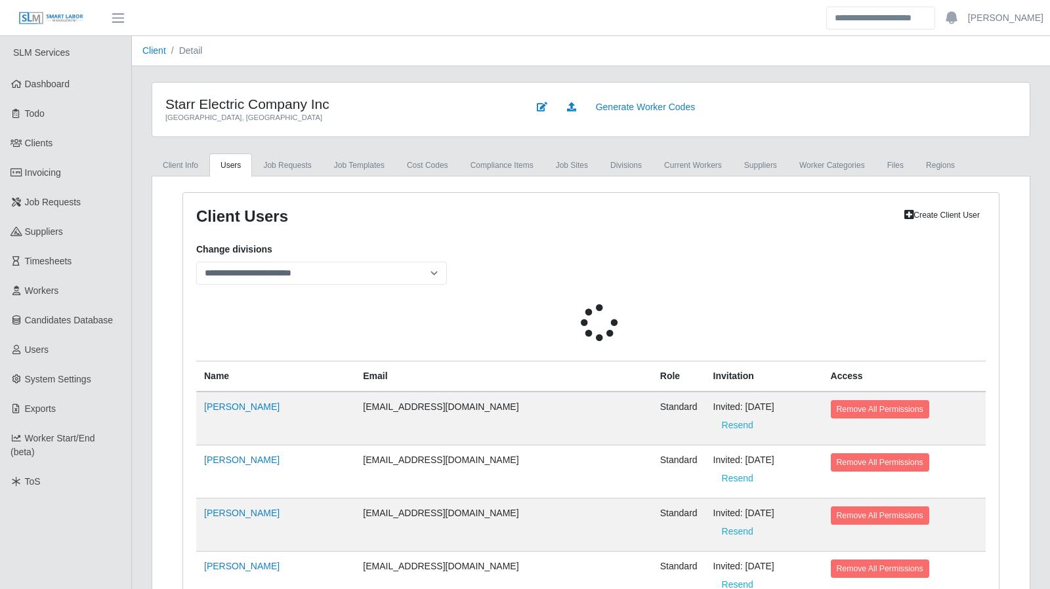
select select
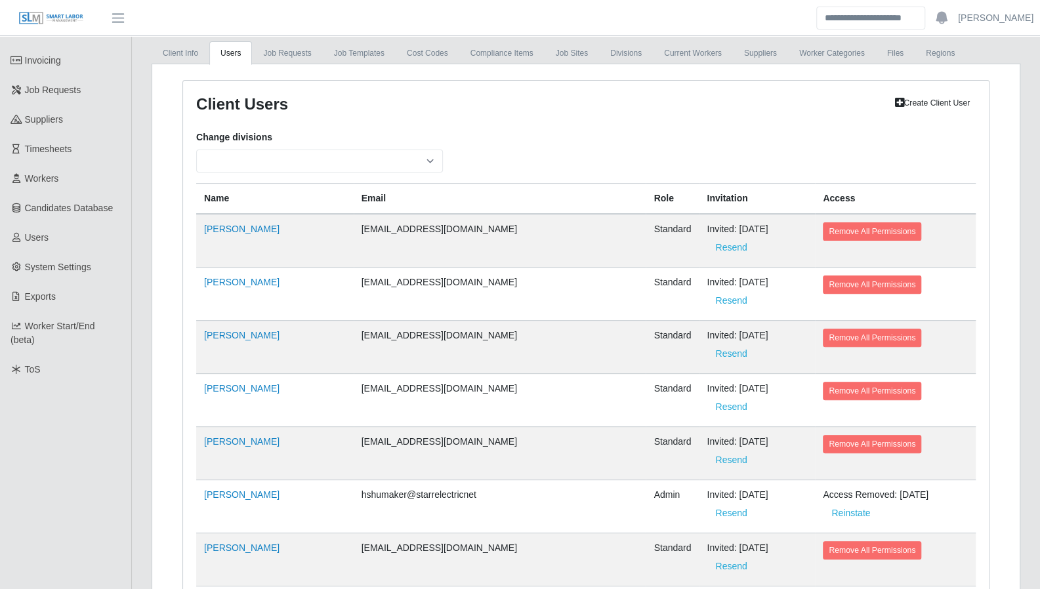
scroll to position [66, 0]
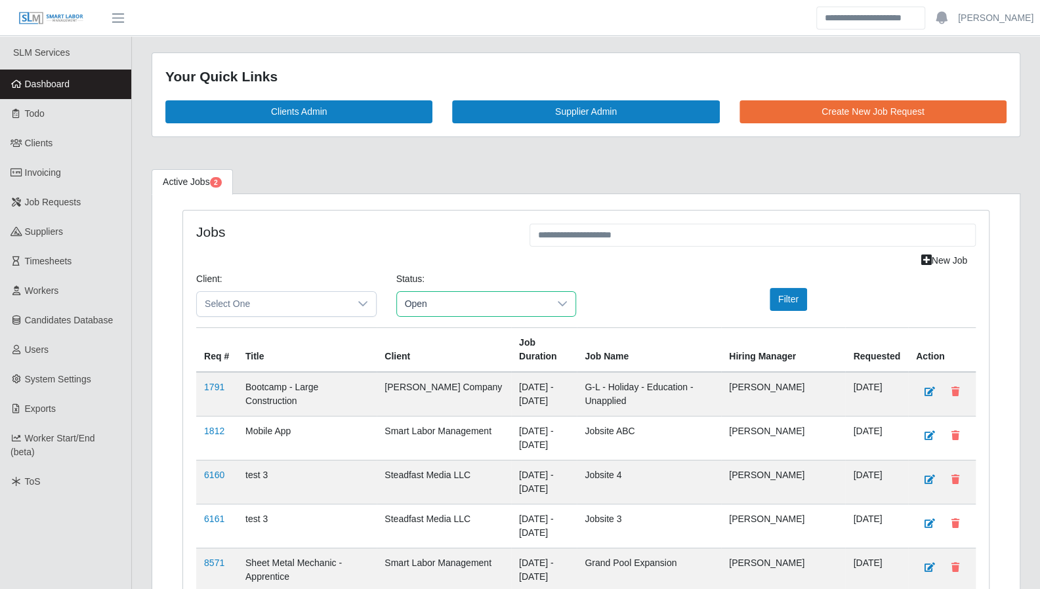
click at [462, 298] on span "Open" at bounding box center [473, 304] width 153 height 24
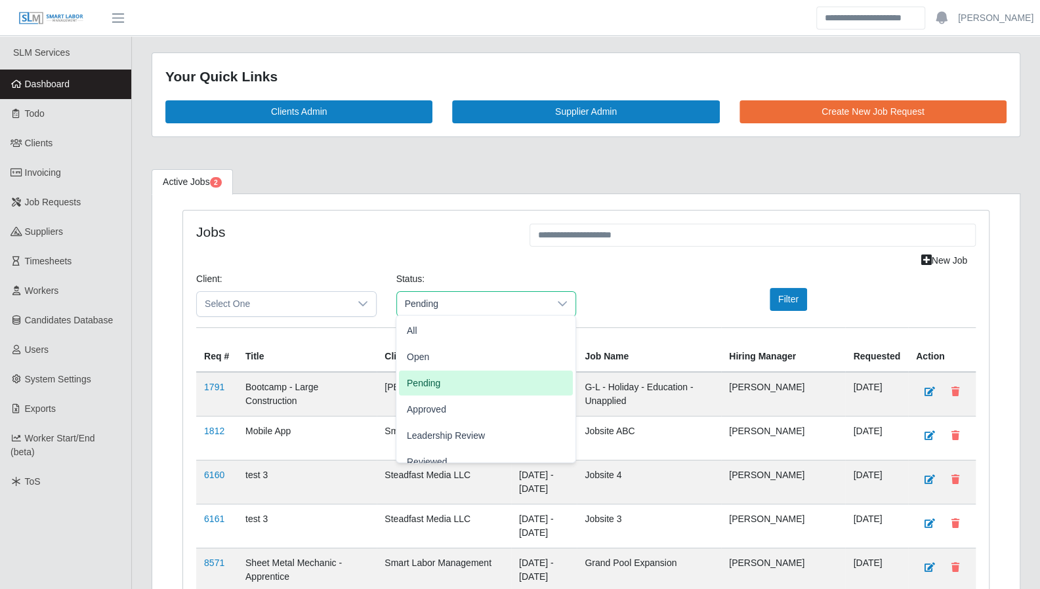
click at [424, 379] on span "Pending" at bounding box center [423, 383] width 33 height 14
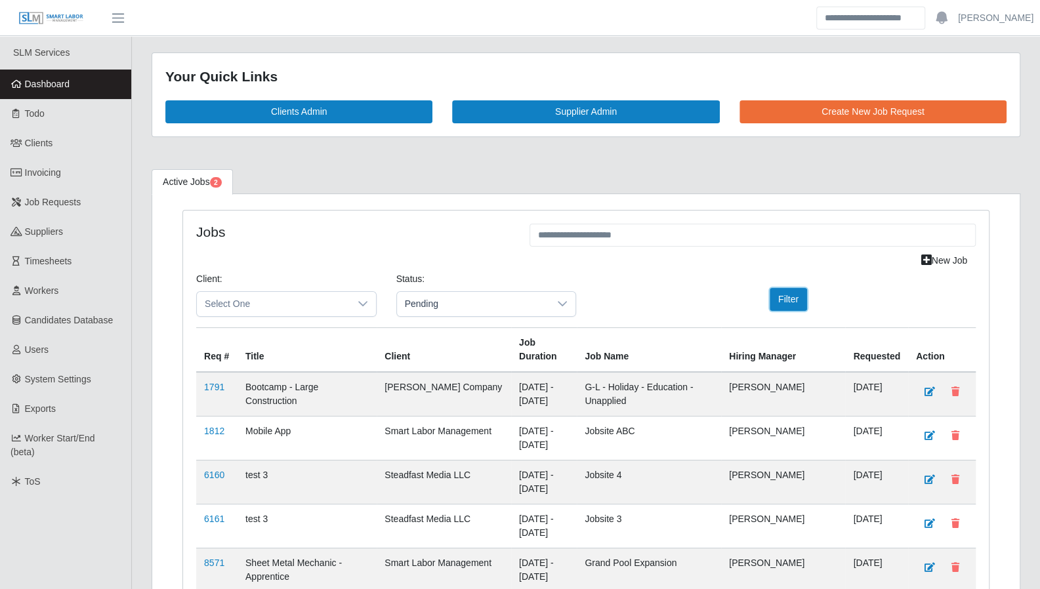
click at [777, 304] on button "Filter" at bounding box center [788, 299] width 37 height 23
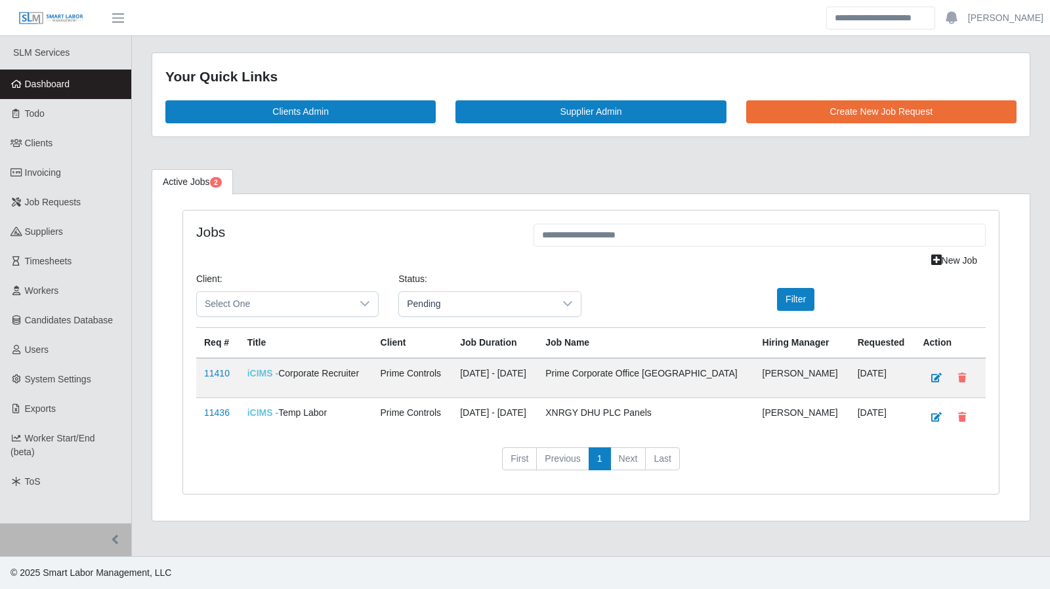
click at [213, 375] on link "11410" at bounding box center [217, 373] width 26 height 10
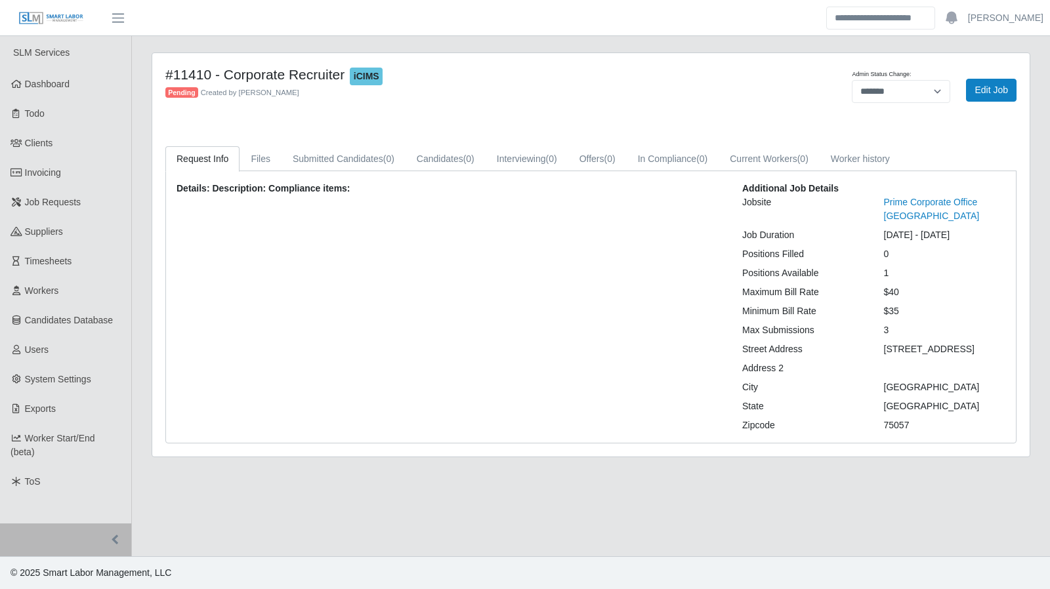
click at [70, 93] on link "Dashboard" at bounding box center [65, 85] width 131 height 30
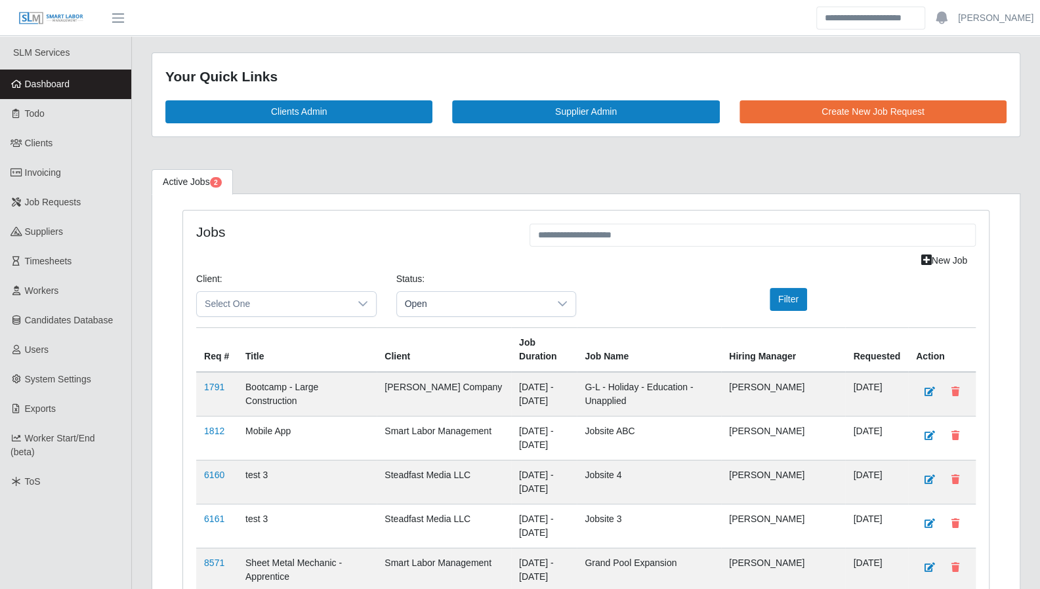
click at [57, 121] on link "Todo" at bounding box center [65, 114] width 131 height 30
